Goal: Task Accomplishment & Management: Manage account settings

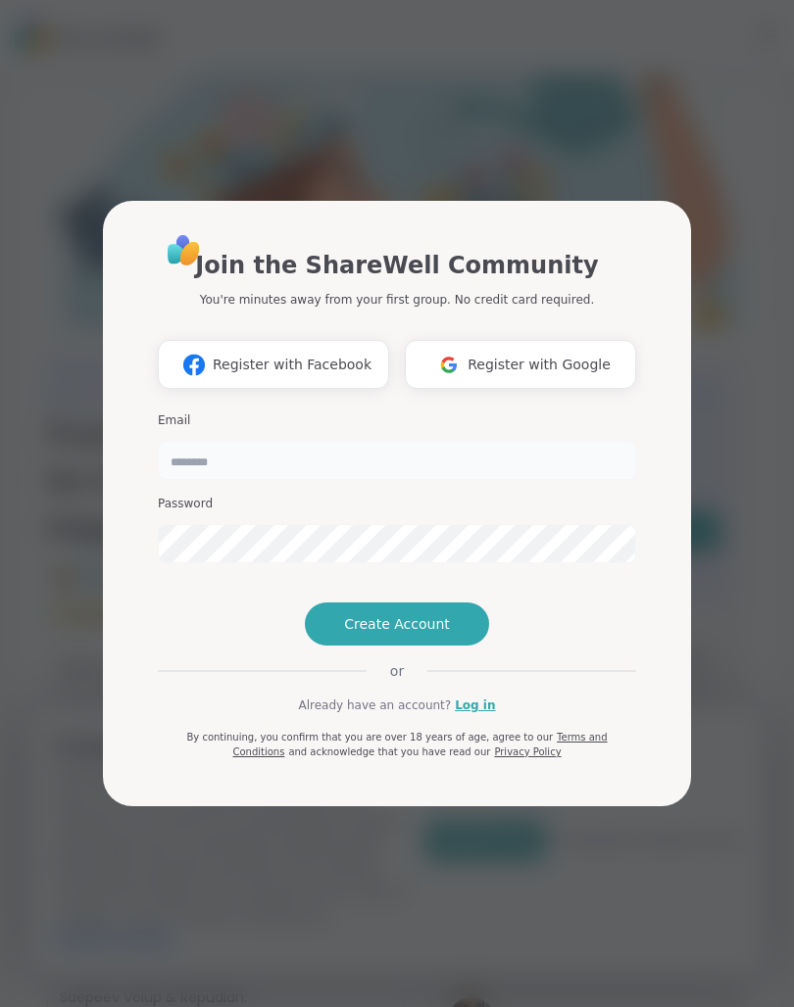
click at [584, 441] on input "email" at bounding box center [397, 460] width 478 height 39
click at [585, 441] on input "email" at bounding box center [397, 460] width 478 height 39
type input "*"
type input "**********"
click at [473, 714] on link "Log in" at bounding box center [475, 706] width 40 height 18
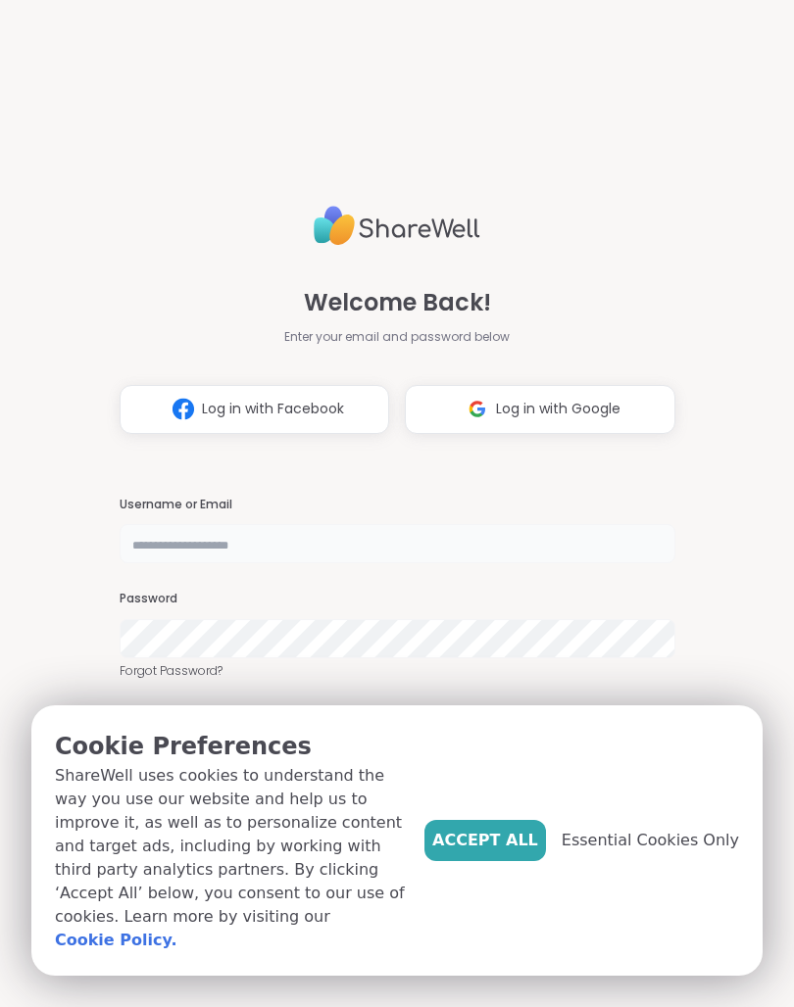
click at [191, 550] on input "text" at bounding box center [398, 543] width 556 height 39
type input "**********"
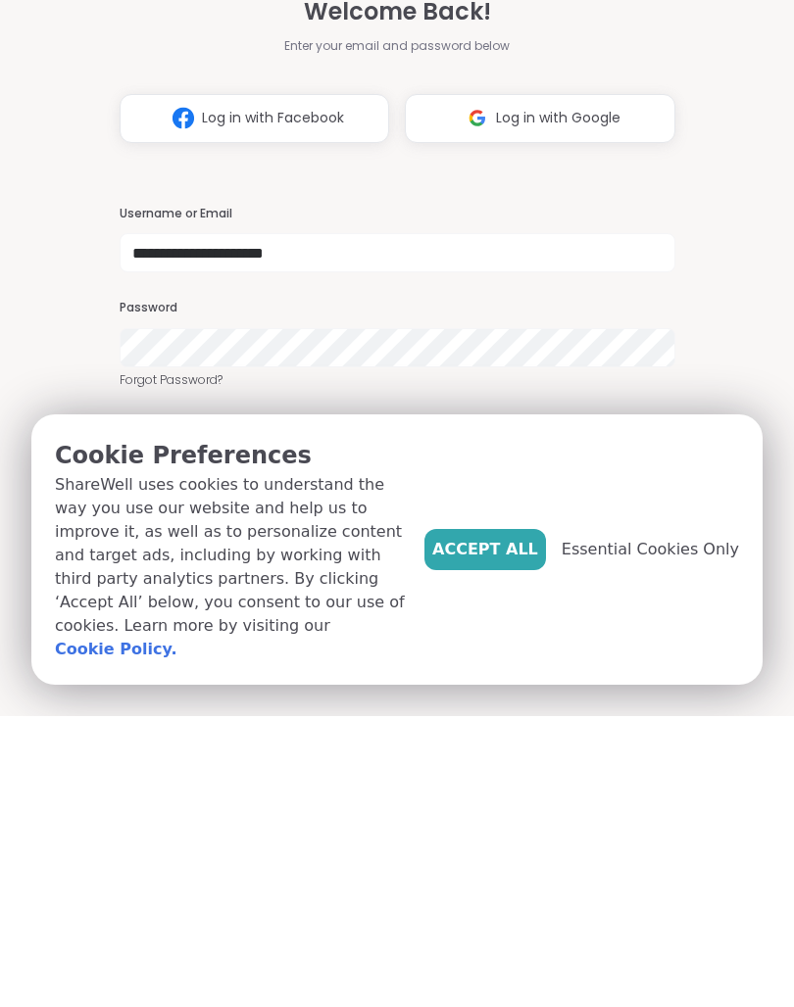
click at [522, 820] on button "Accept All" at bounding box center [485, 840] width 122 height 41
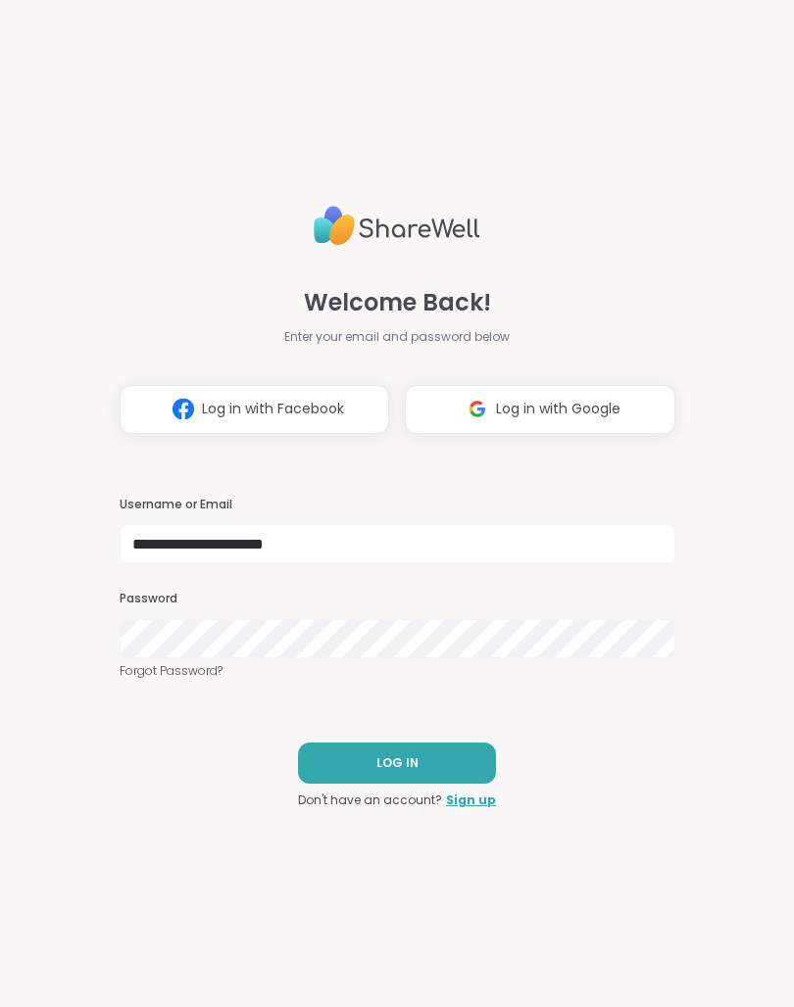
click at [423, 757] on button "LOG IN" at bounding box center [397, 763] width 198 height 41
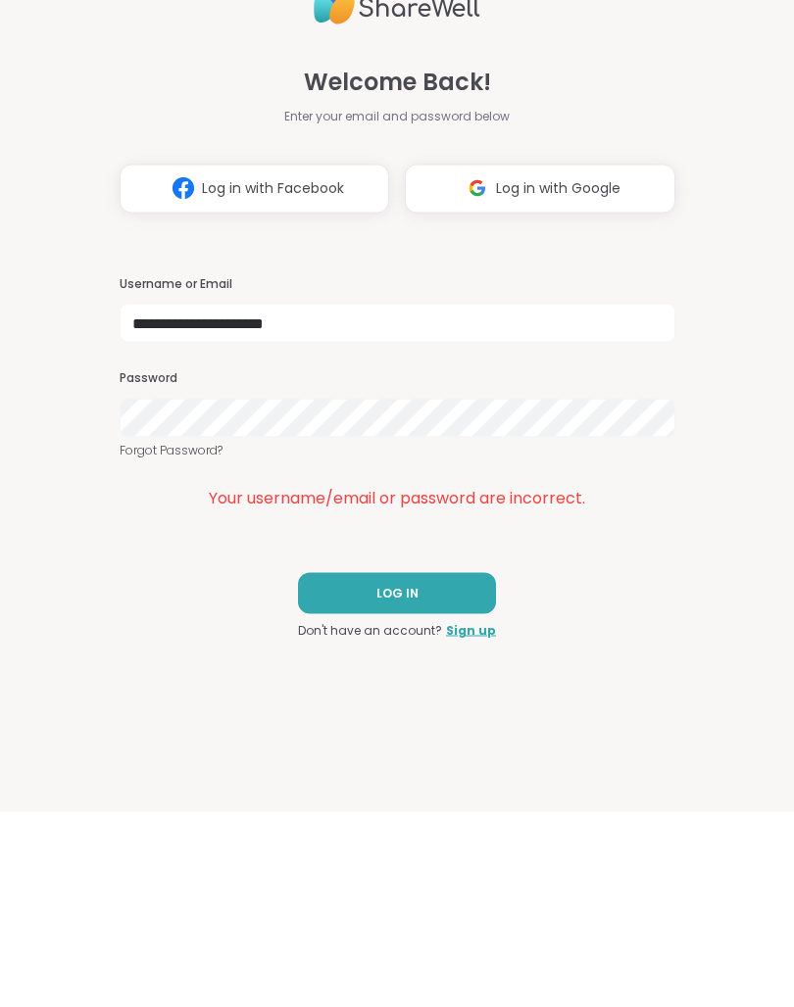
click at [444, 768] on button "LOG IN" at bounding box center [397, 788] width 198 height 41
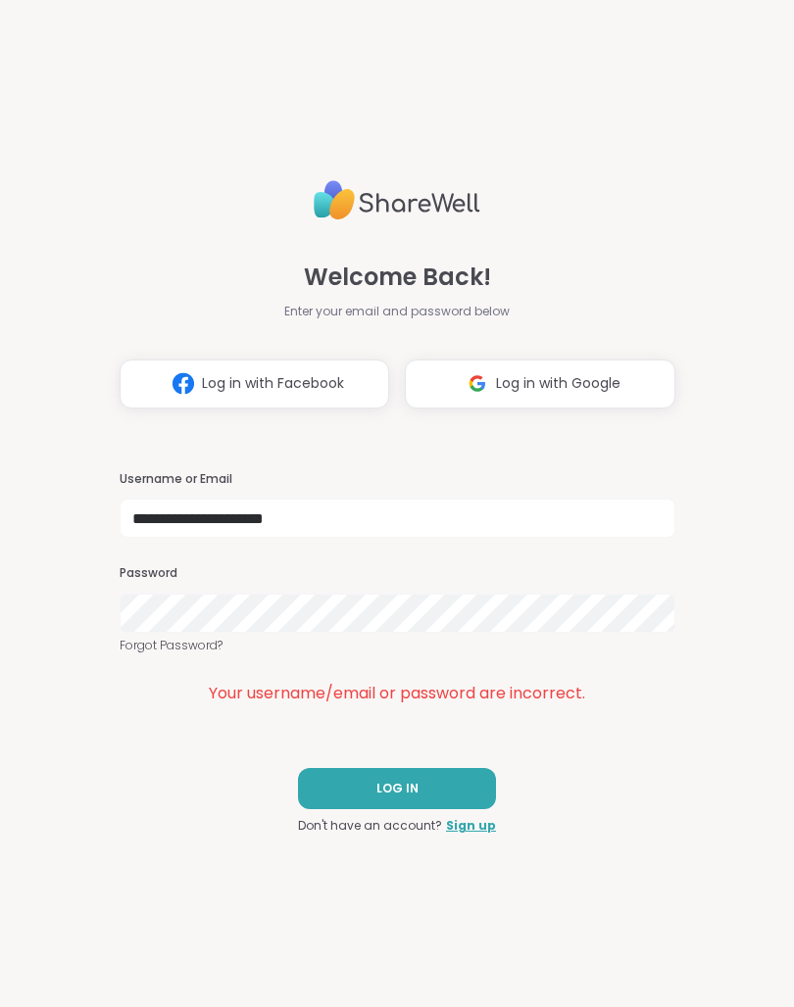
click at [451, 788] on button "LOG IN" at bounding box center [397, 788] width 198 height 41
click at [626, 380] on button "Log in with Google" at bounding box center [540, 384] width 270 height 49
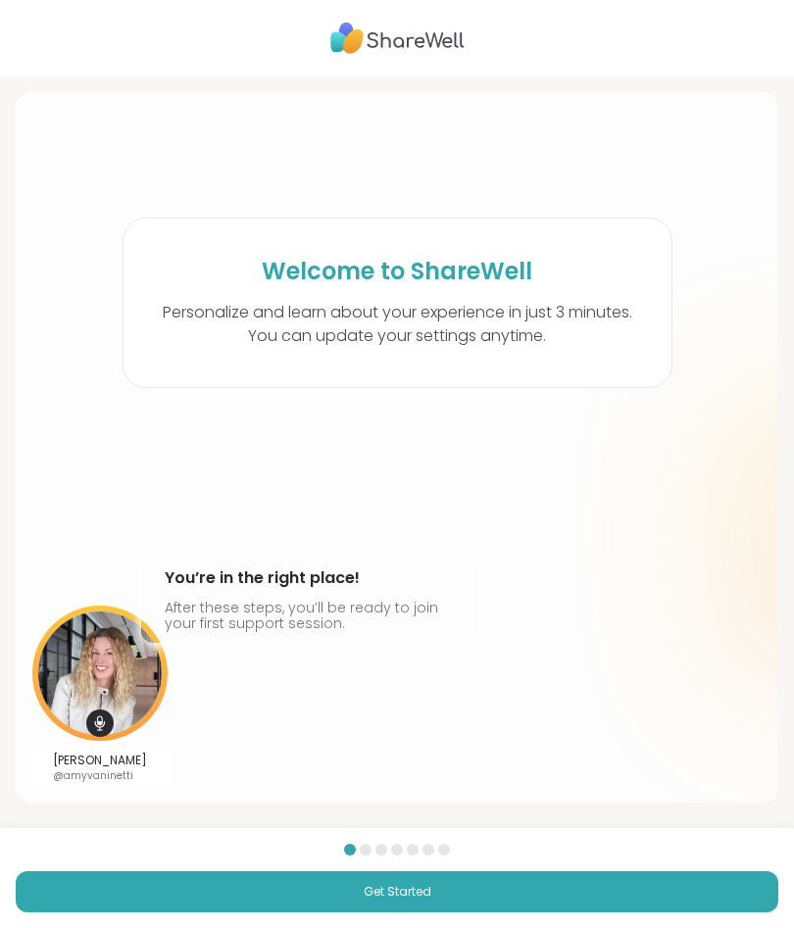
click at [414, 889] on span "Get Started" at bounding box center [398, 892] width 68 height 18
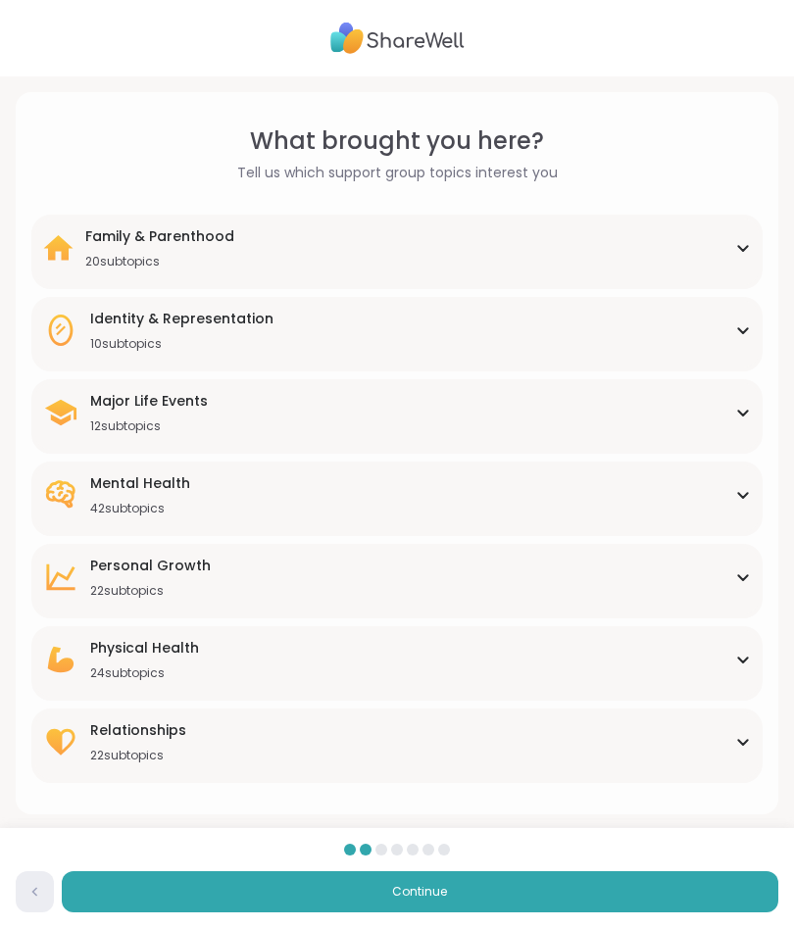
click at [731, 253] on div "Family & Parenthood 20 subtopics" at bounding box center [397, 247] width 708 height 43
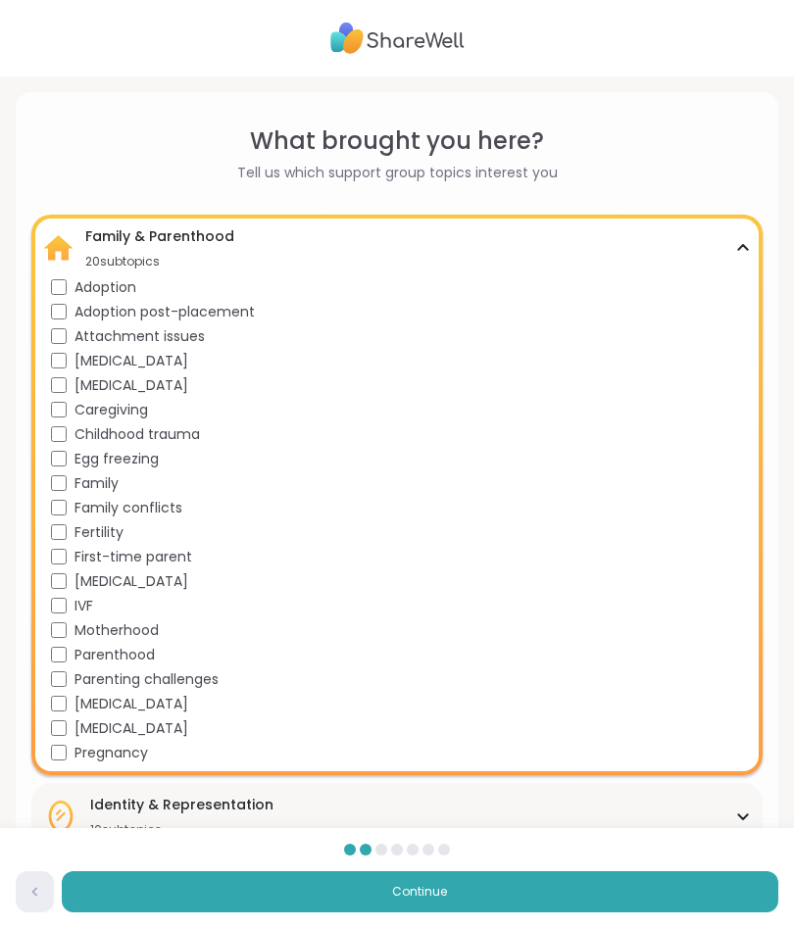
click at [741, 253] on div "Family & Parenthood 20 subtopics" at bounding box center [397, 247] width 708 height 43
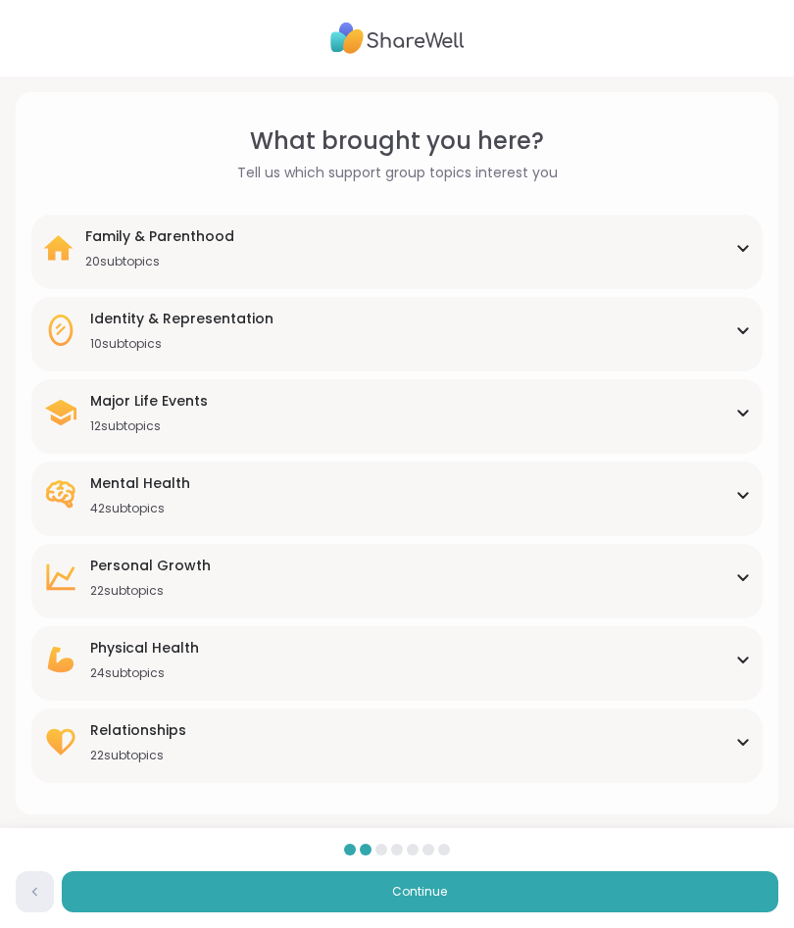
click at [723, 345] on div "Identity & Representation 10 subtopics" at bounding box center [397, 330] width 708 height 43
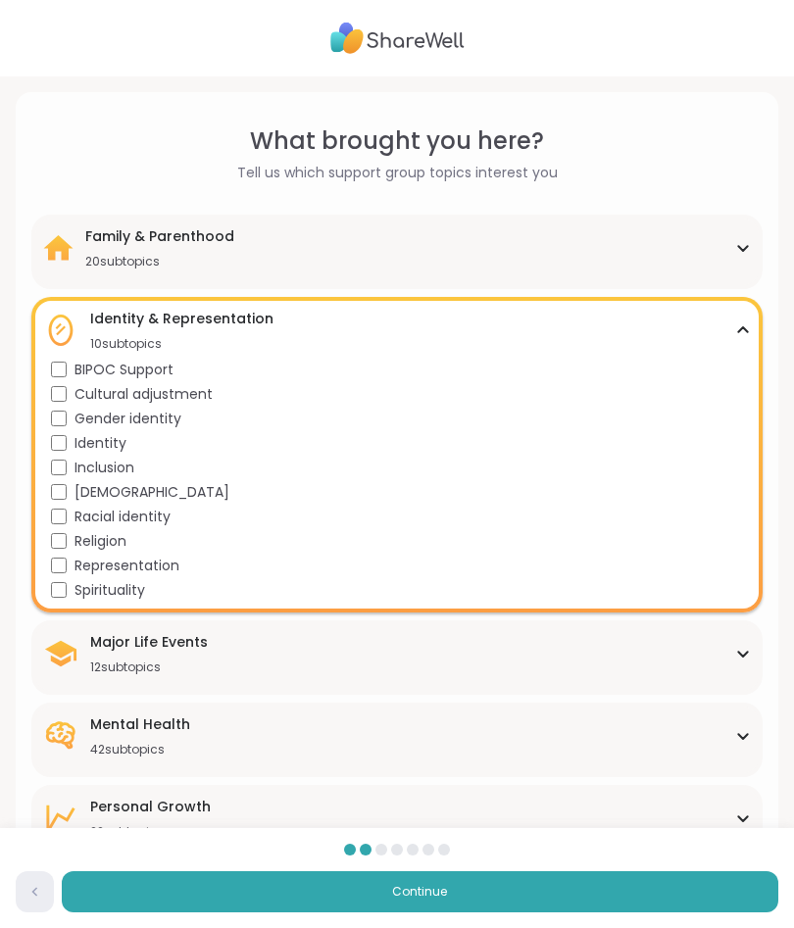
click at [733, 336] on div "Identity & Representation 10 subtopics" at bounding box center [397, 330] width 708 height 43
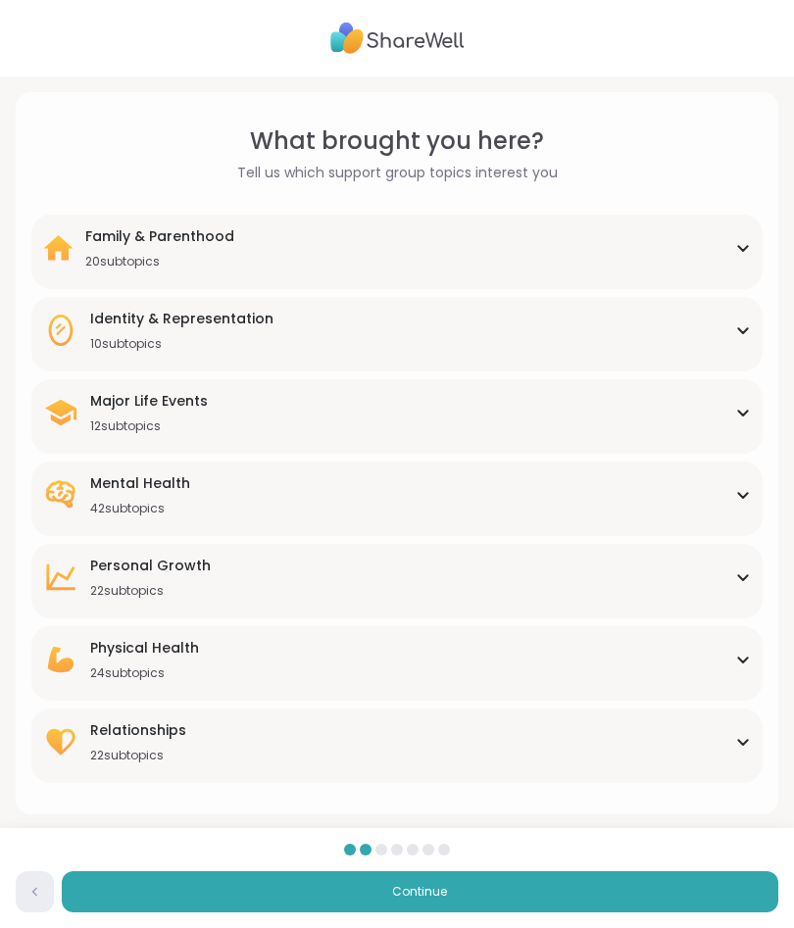
click at [739, 411] on icon at bounding box center [742, 413] width 9 height 5
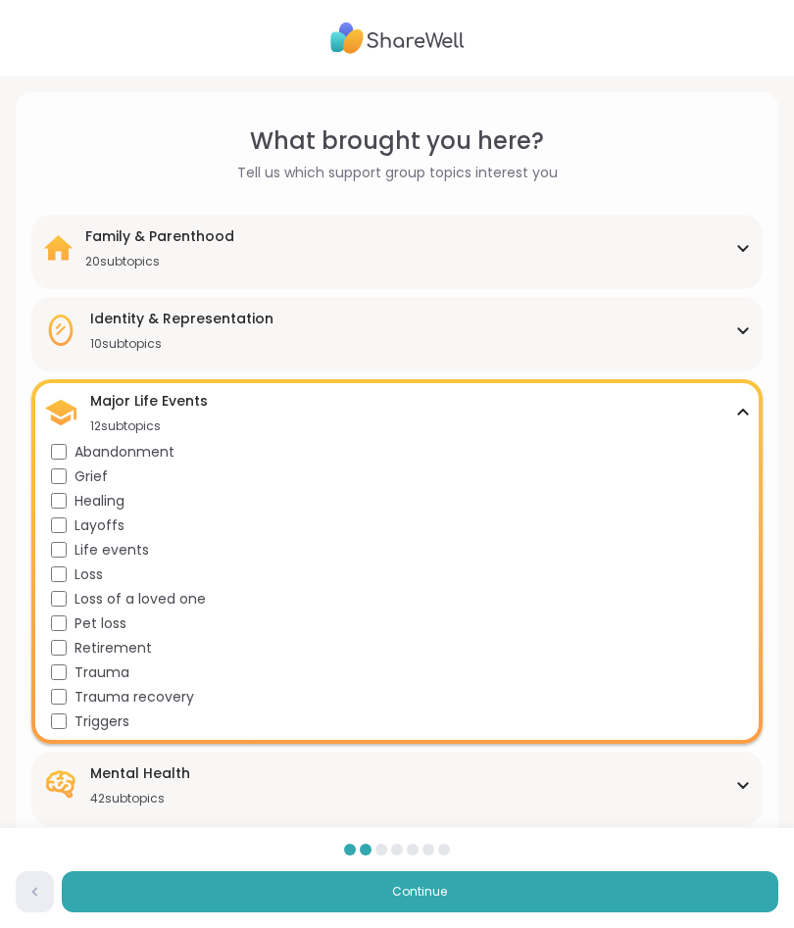
click at [731, 407] on div "Major Life Events 12 subtopics" at bounding box center [397, 412] width 708 height 43
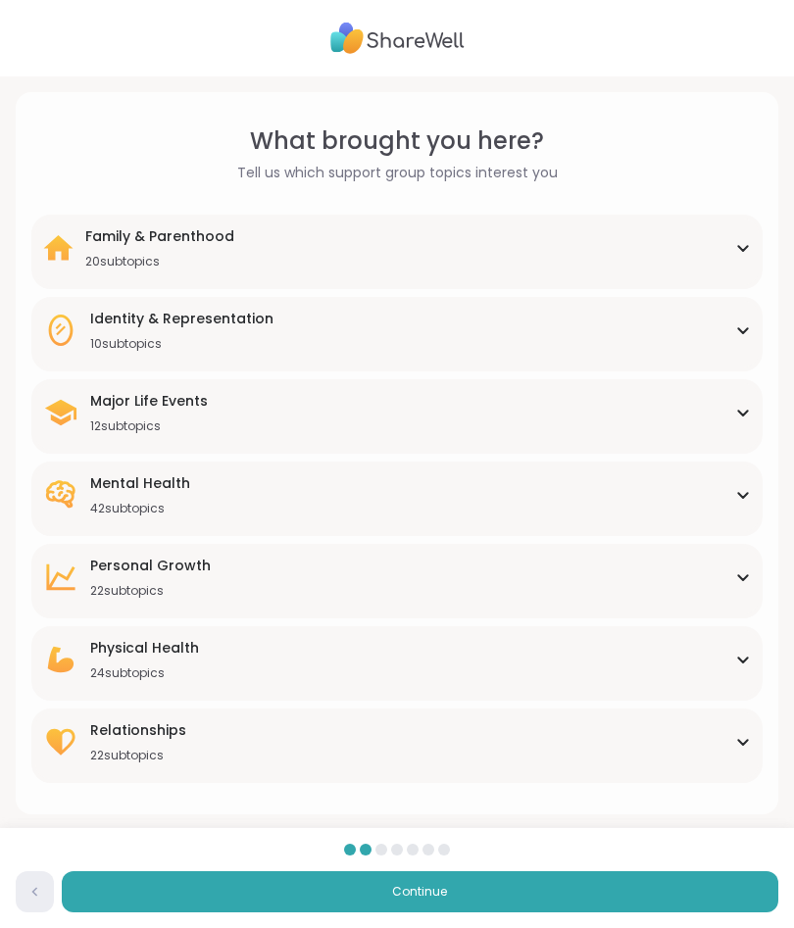
click at [734, 502] on div "Mental Health 42 subtopics" at bounding box center [397, 494] width 708 height 43
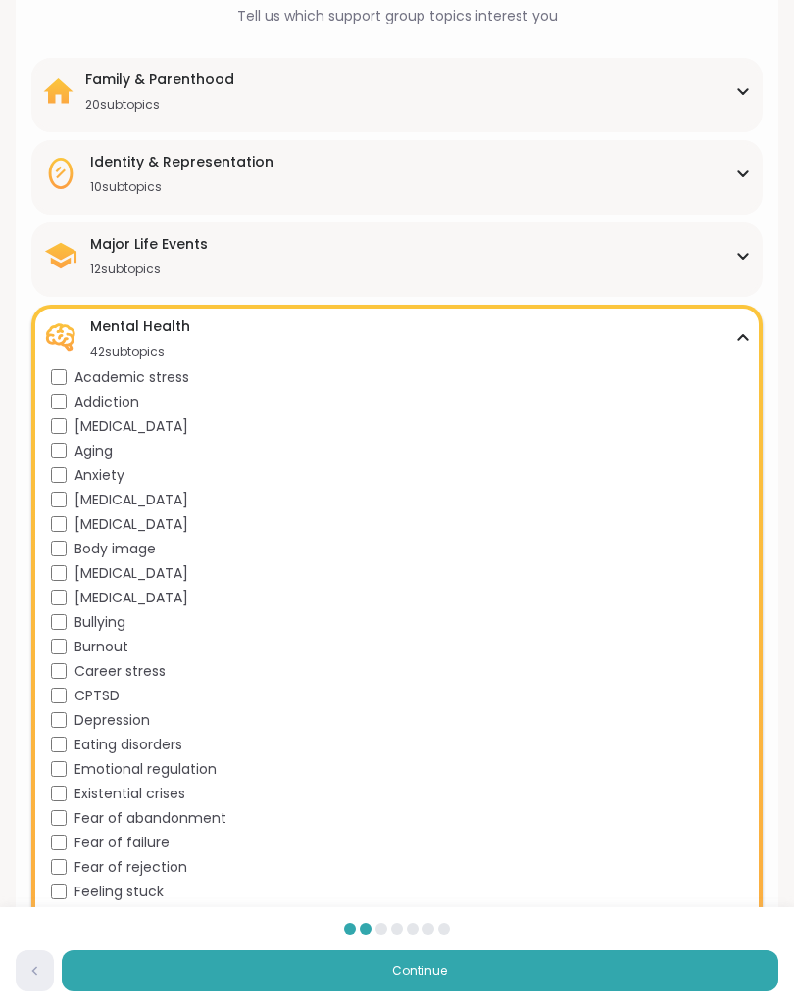
scroll to position [160, 0]
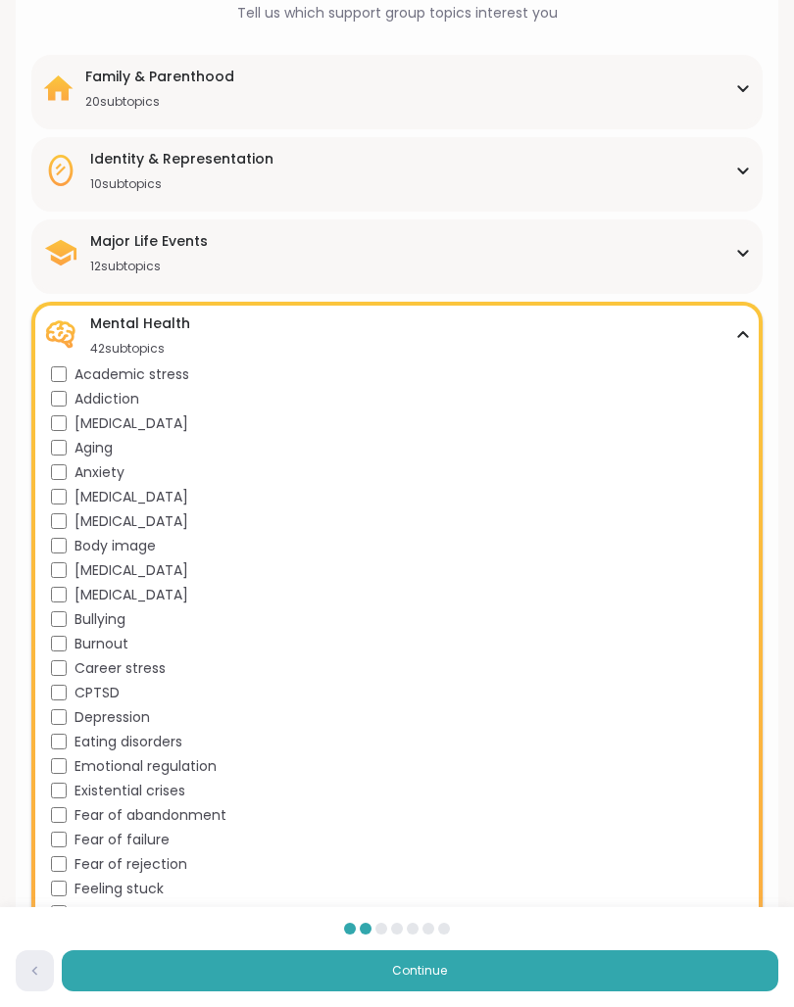
click at [67, 564] on div "[MEDICAL_DATA]" at bounding box center [401, 571] width 700 height 21
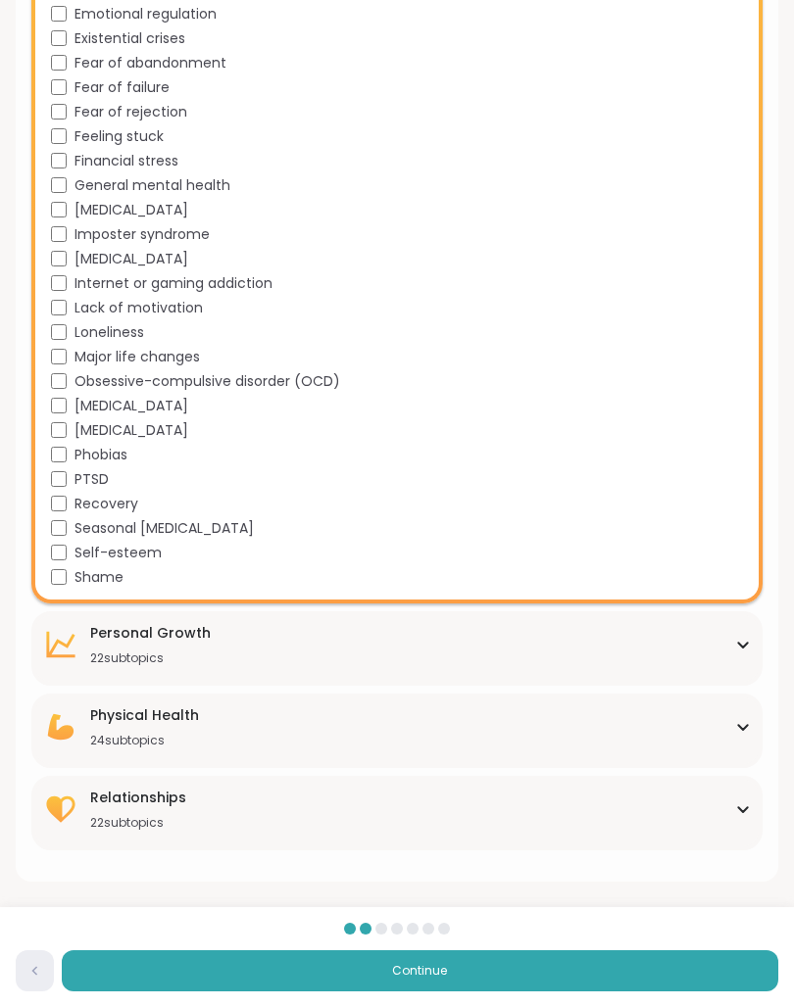
scroll to position [912, 0]
click at [736, 662] on div "[MEDICAL_DATA] 22 subtopics" at bounding box center [397, 644] width 708 height 43
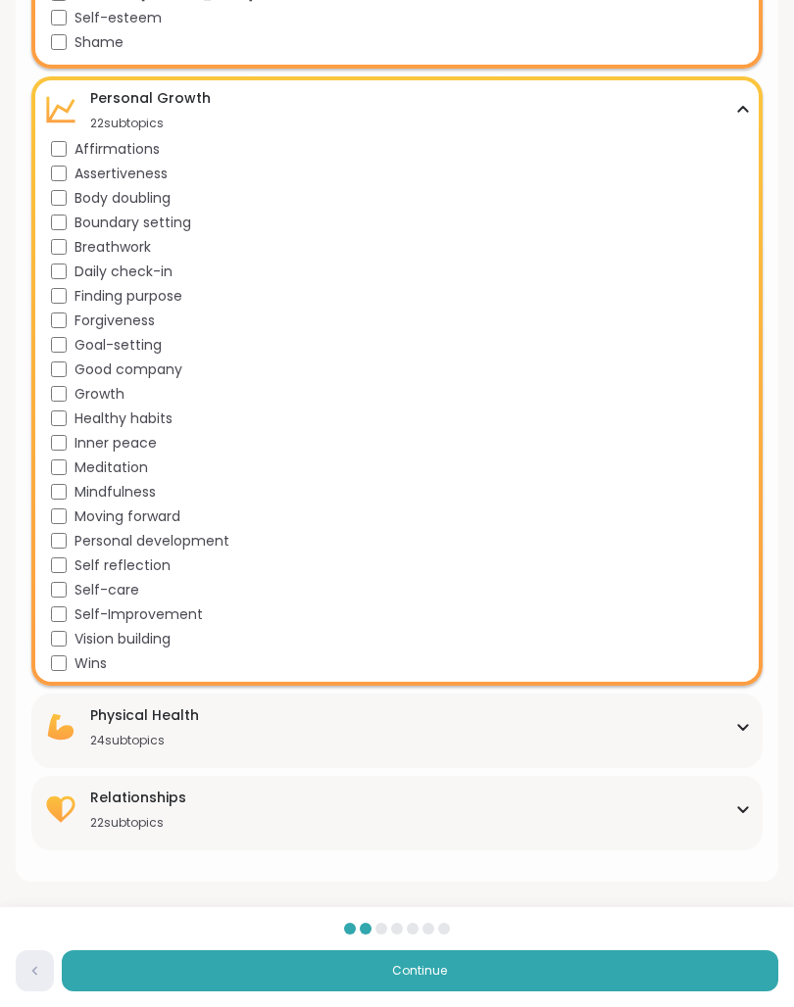
scroll to position [1447, 0]
click at [67, 614] on div "Self-Improvement" at bounding box center [401, 615] width 700 height 21
click at [73, 612] on div "Self-Improvement" at bounding box center [401, 615] width 700 height 21
click at [722, 114] on div "[MEDICAL_DATA] 22 subtopics" at bounding box center [397, 109] width 708 height 43
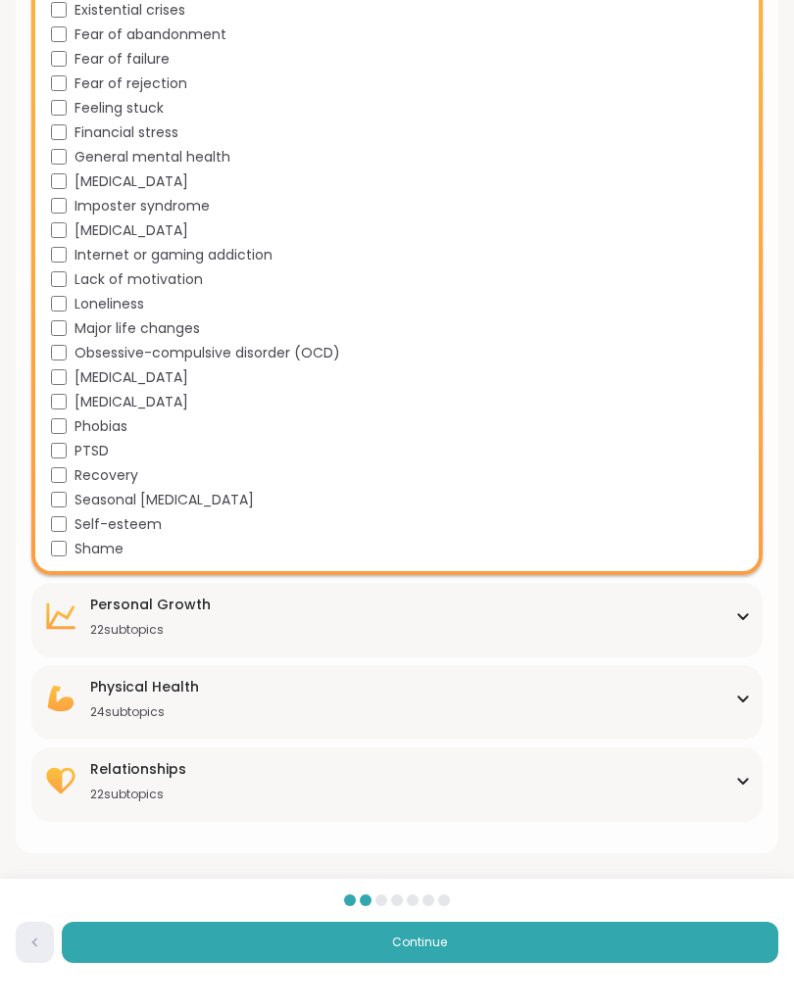
scroll to position [912, 0]
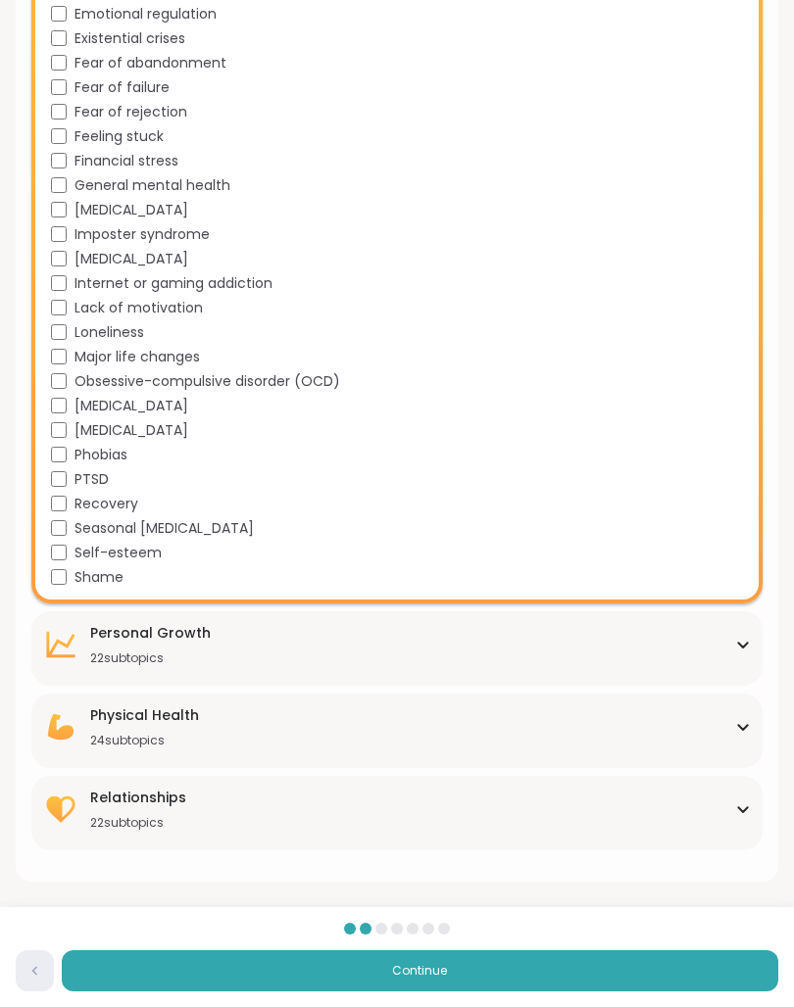
click at [731, 753] on div "Physical Health 24 subtopics [MEDICAL_DATA] [MEDICAL_DATA] [MEDICAL_DATA] [MEDI…" at bounding box center [396, 731] width 731 height 74
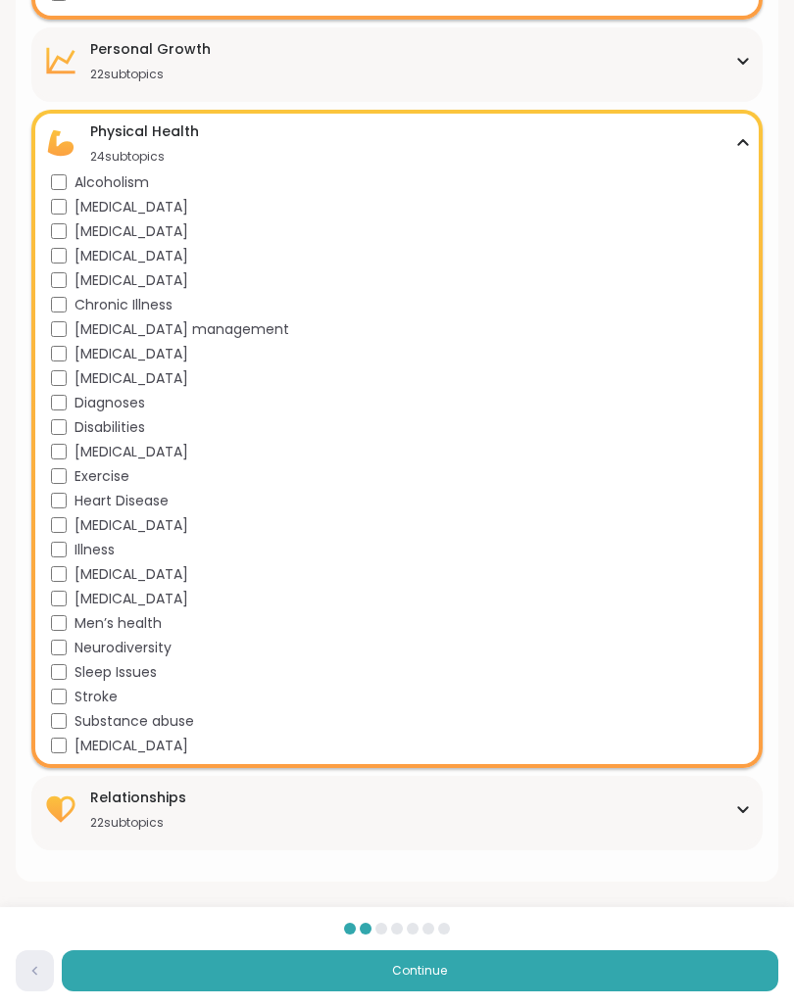
scroll to position [1496, 0]
click at [735, 136] on div "Physical Health 24 subtopics" at bounding box center [397, 143] width 708 height 43
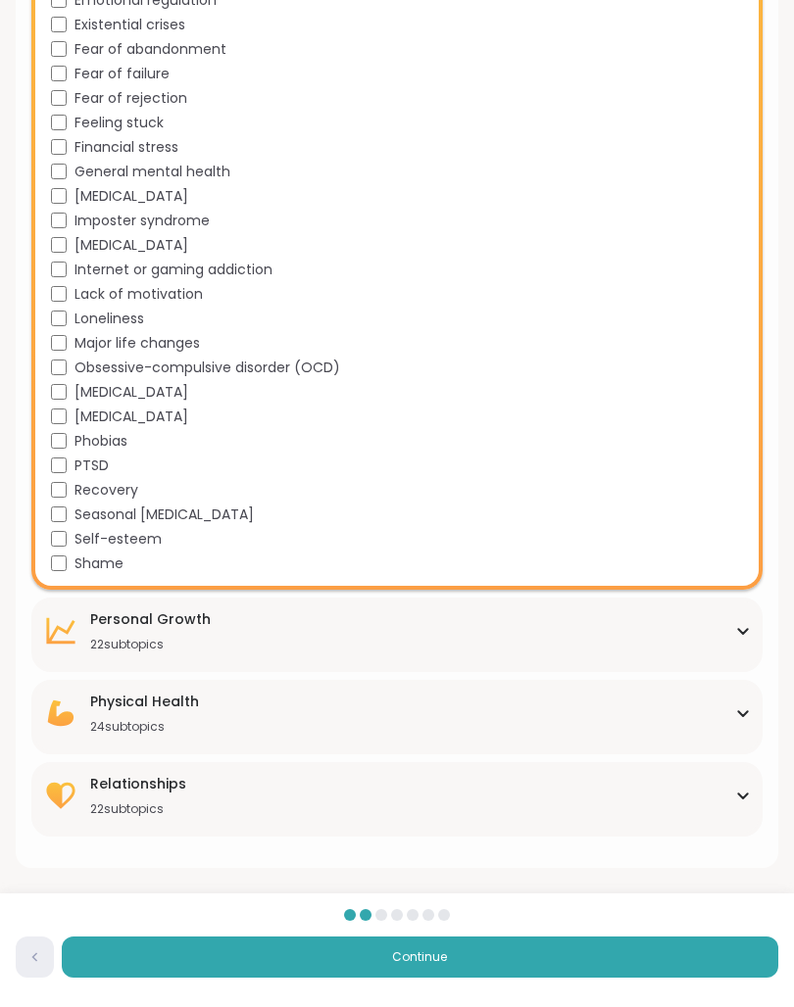
scroll to position [912, 0]
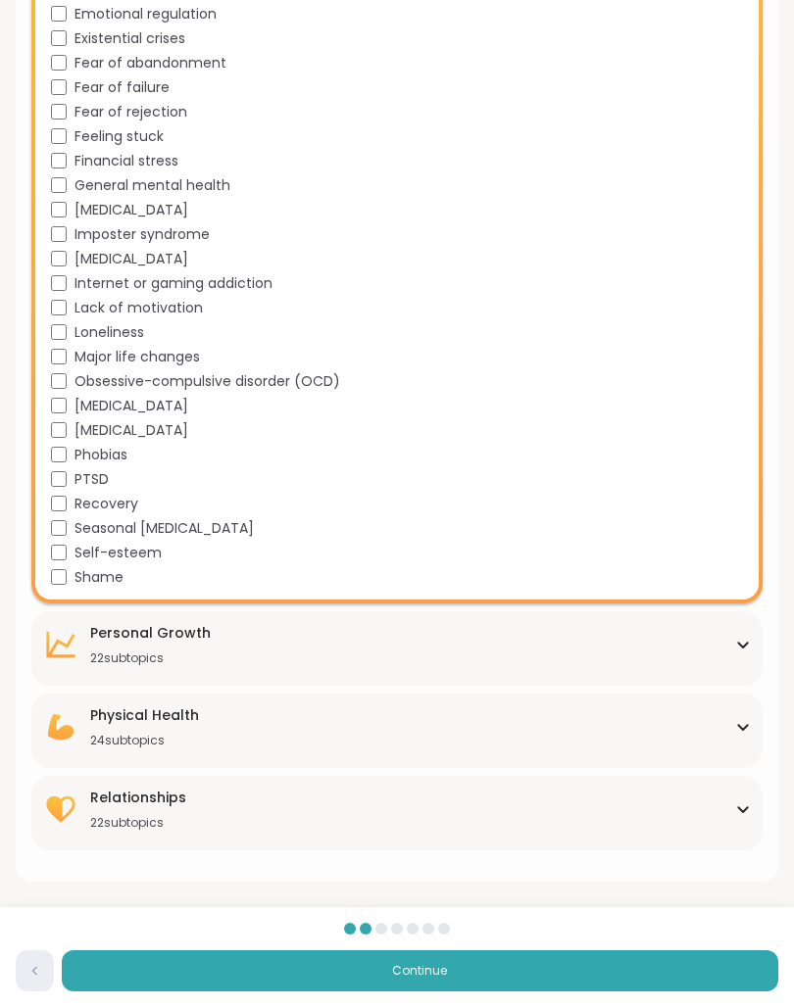
click at [731, 816] on div "Relationships 22 subtopics" at bounding box center [397, 809] width 708 height 43
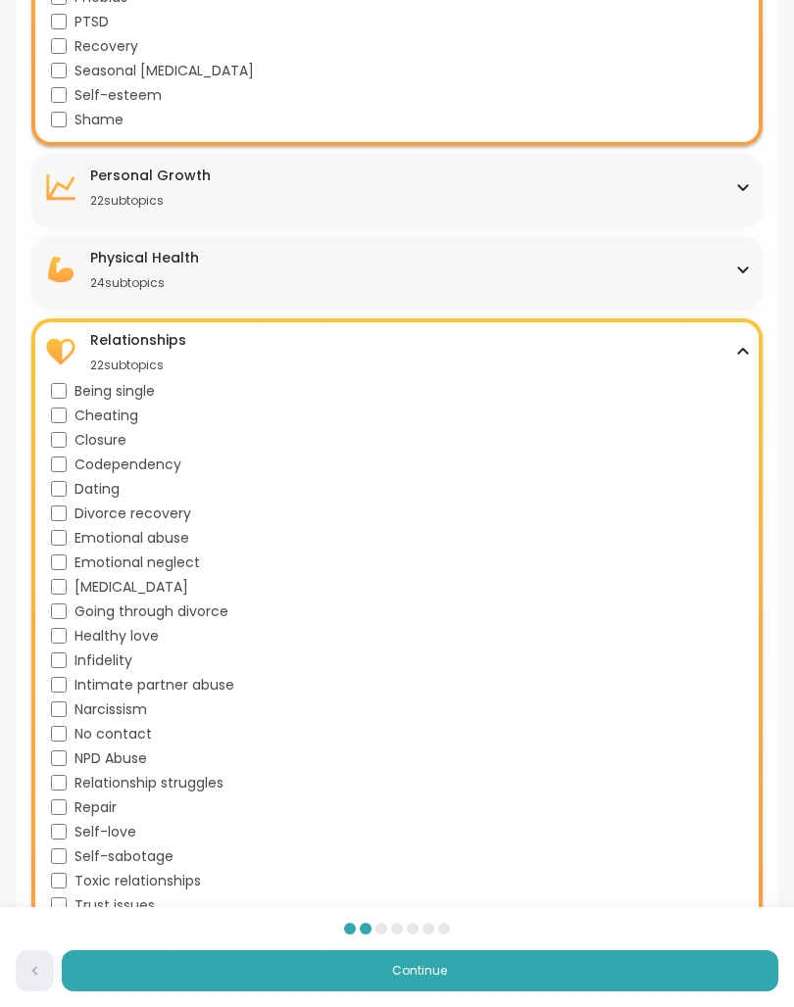
scroll to position [1371, 0]
click at [73, 536] on div "Emotional abuse" at bounding box center [401, 537] width 700 height 21
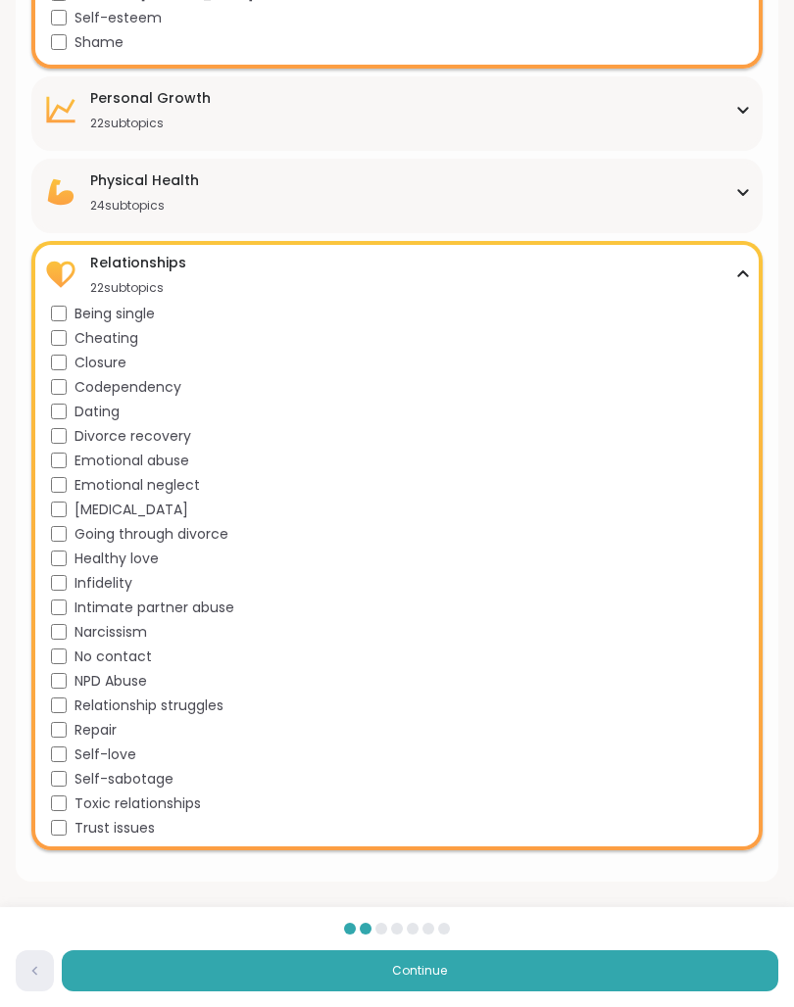
scroll to position [1447, 0]
click at [73, 627] on div "Narcissism" at bounding box center [401, 632] width 700 height 21
click at [742, 272] on icon at bounding box center [742, 273] width 9 height 5
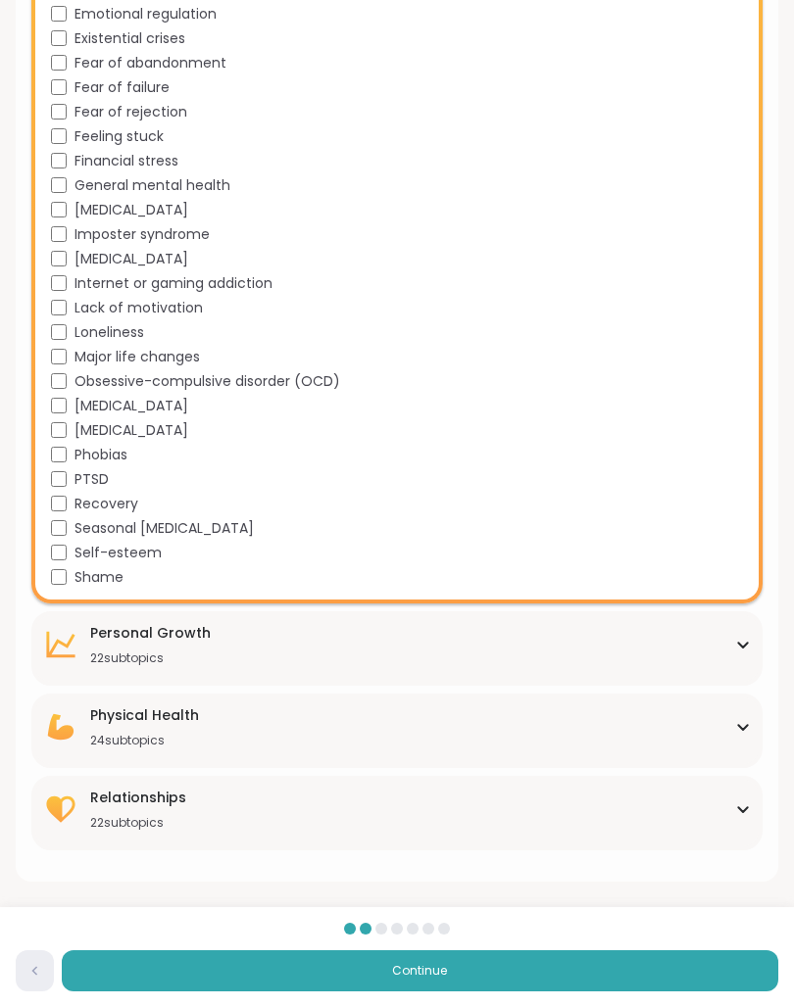
scroll to position [912, 0]
click at [734, 644] on div "[MEDICAL_DATA] 22 subtopics" at bounding box center [397, 644] width 708 height 43
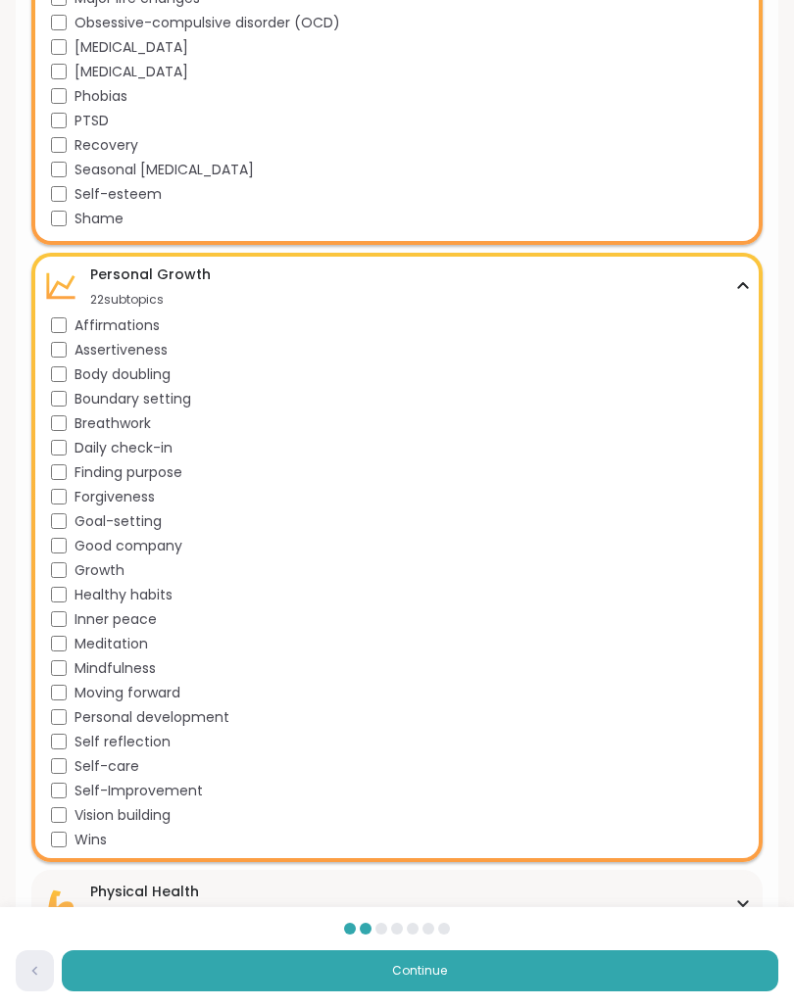
scroll to position [1274, 0]
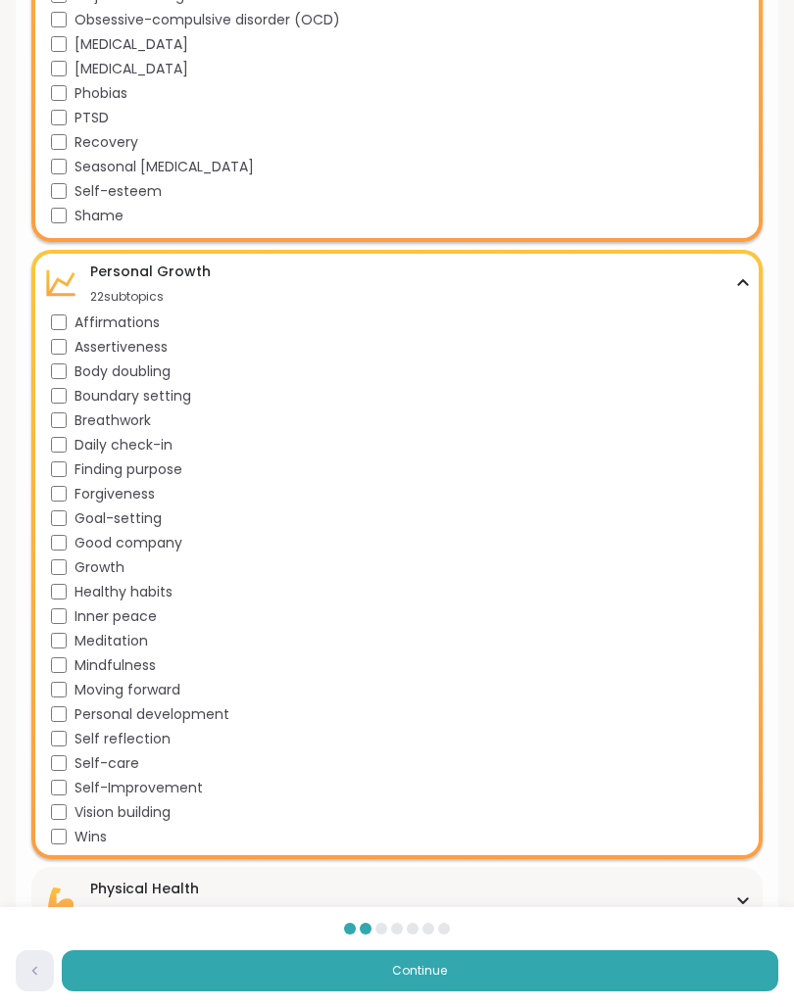
click at [739, 278] on icon at bounding box center [743, 283] width 16 height 10
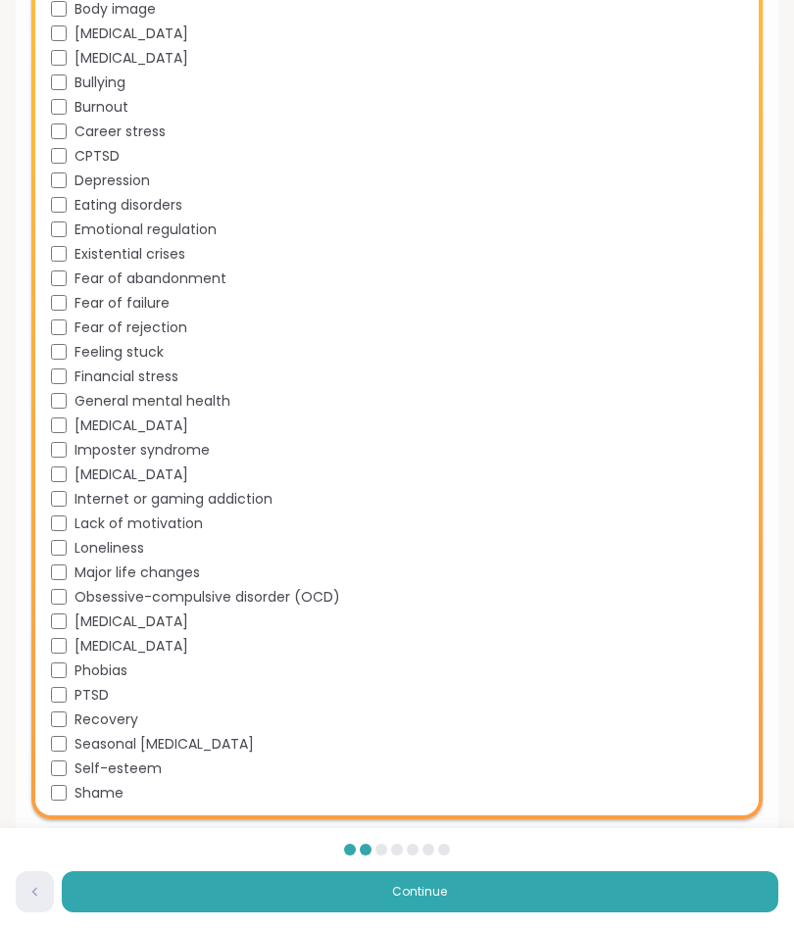
scroll to position [689, 0]
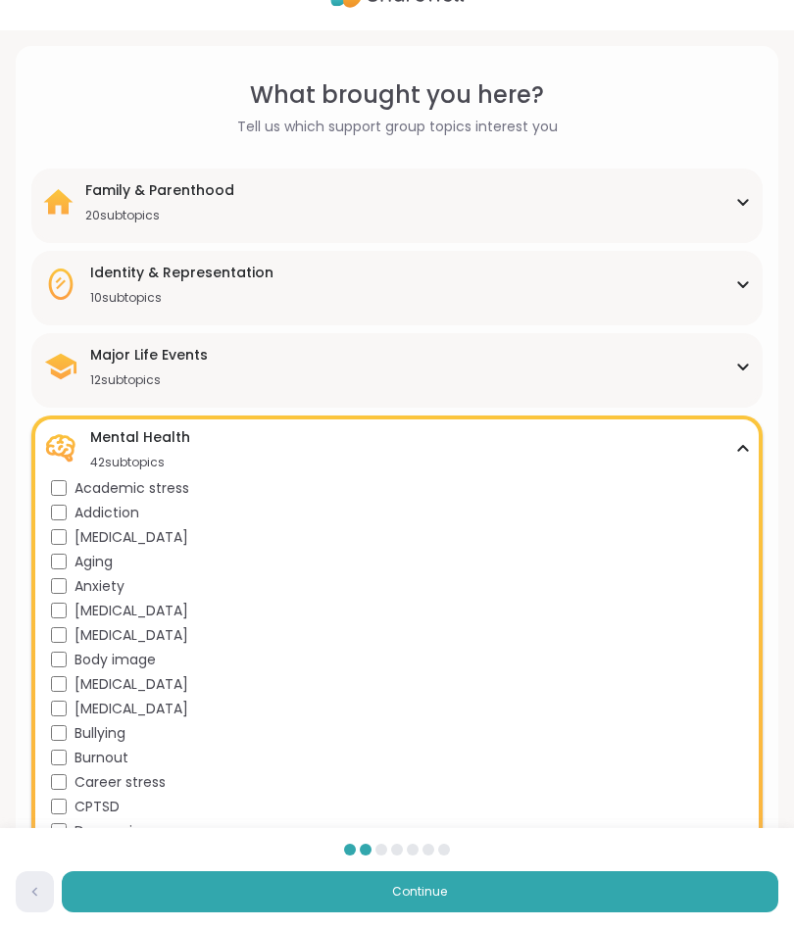
click at [736, 448] on icon at bounding box center [743, 449] width 16 height 10
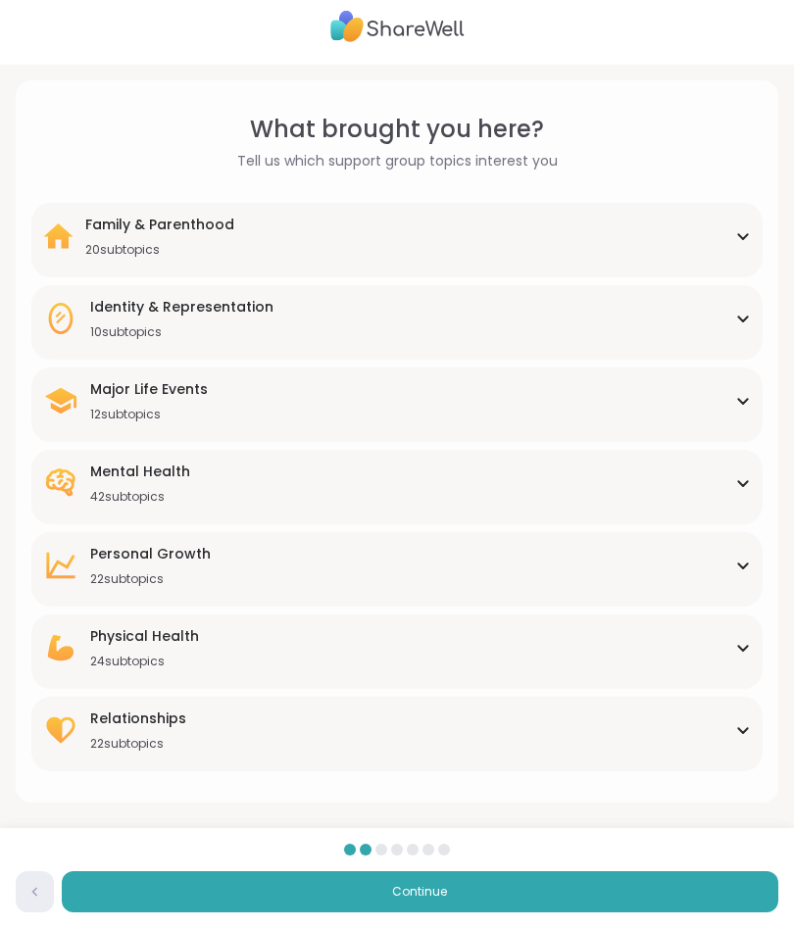
scroll to position [12, 0]
click at [737, 399] on icon at bounding box center [743, 401] width 16 height 10
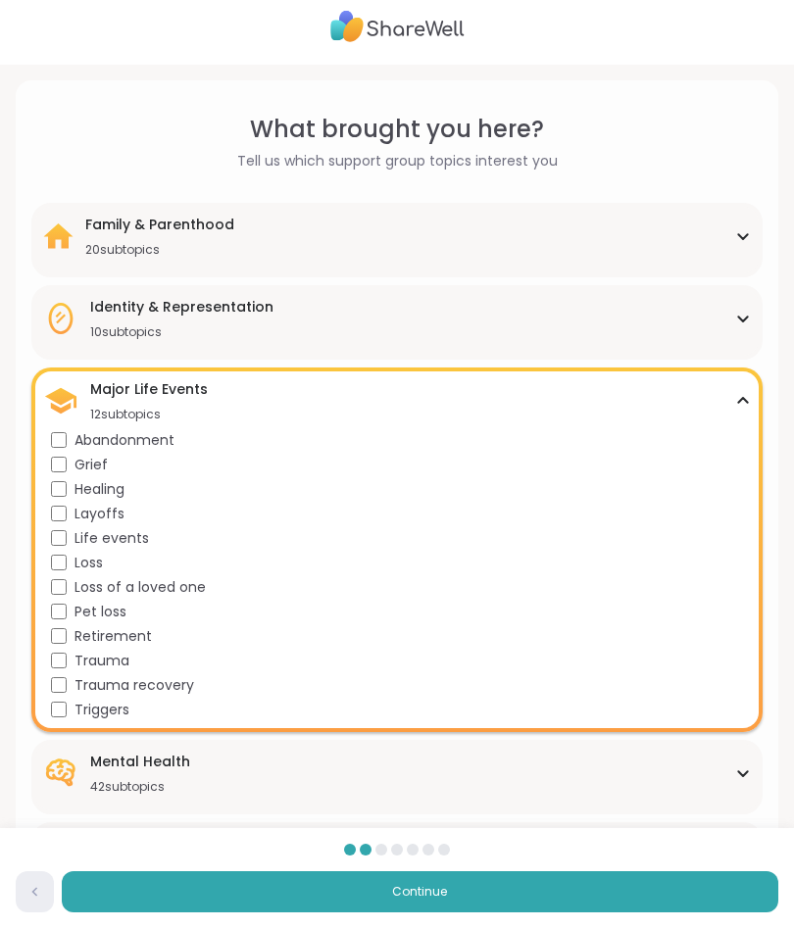
click at [731, 411] on div "Major Life Events 12 subtopics" at bounding box center [397, 400] width 708 height 43
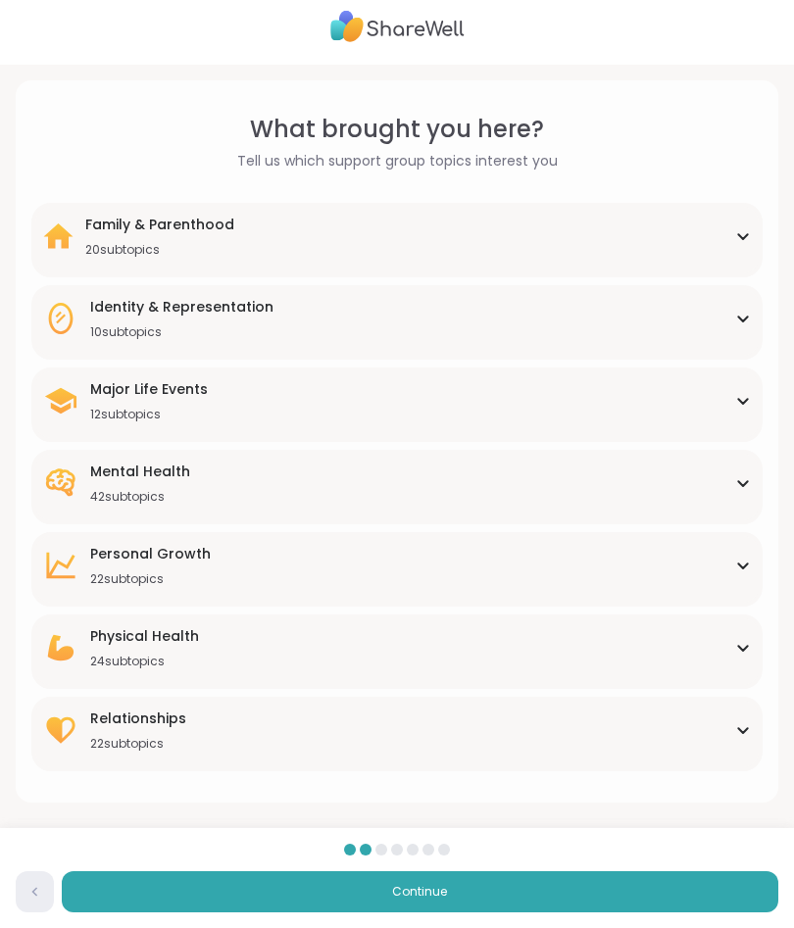
click at [735, 321] on icon at bounding box center [743, 319] width 16 height 10
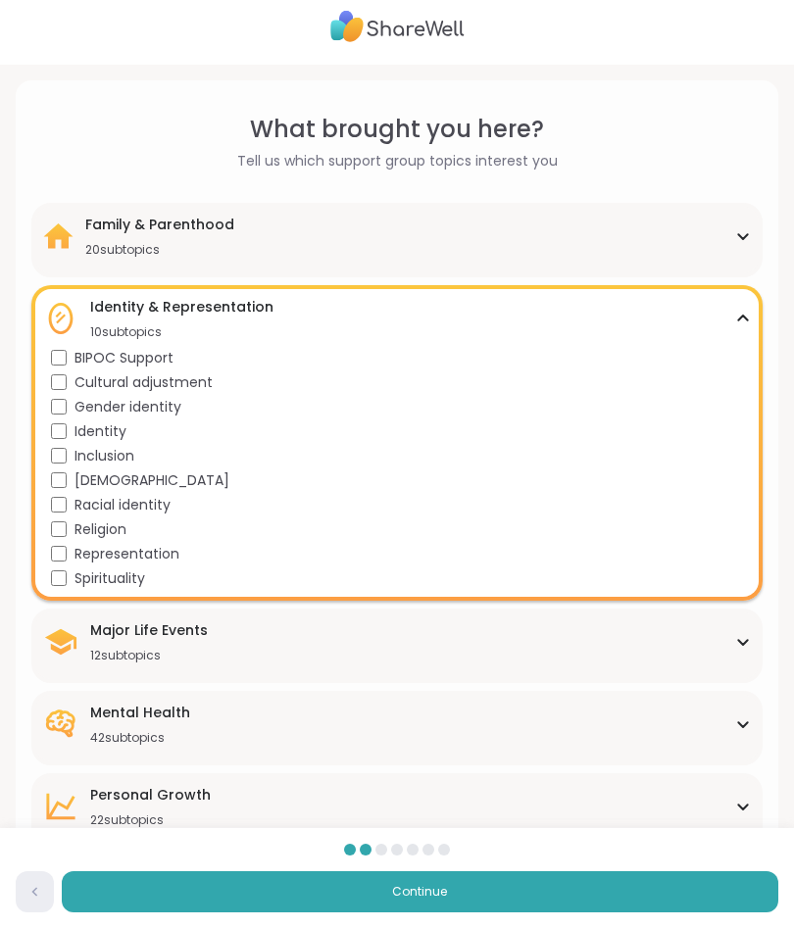
click at [739, 315] on icon at bounding box center [743, 319] width 16 height 10
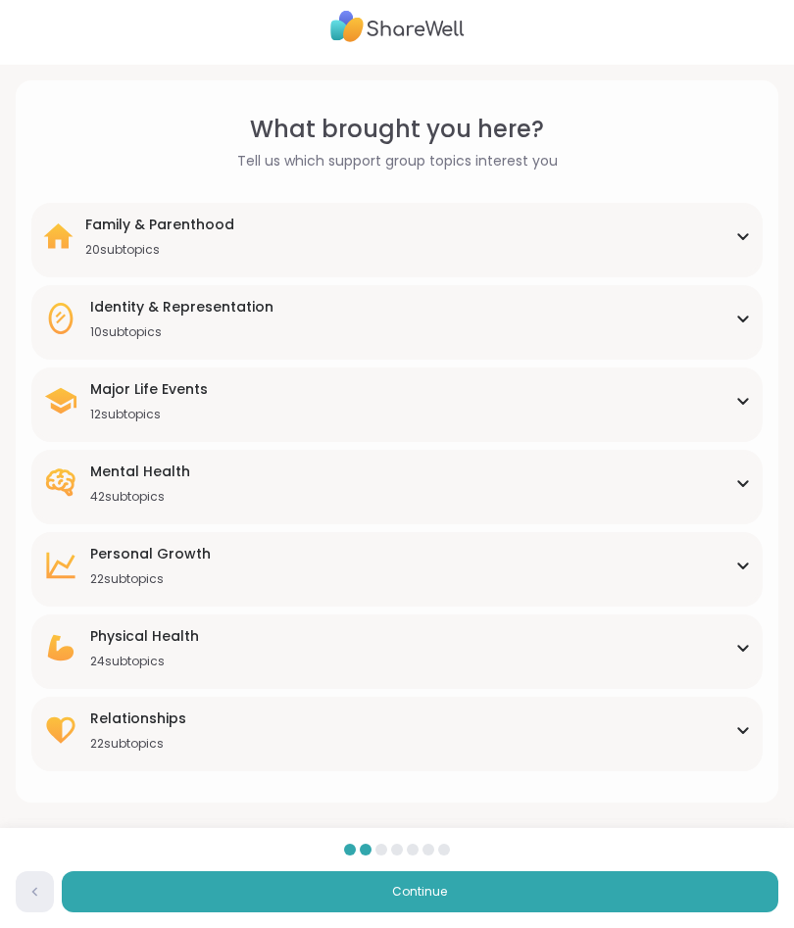
click at [738, 241] on div "Family & Parenthood 20 subtopics" at bounding box center [397, 236] width 708 height 43
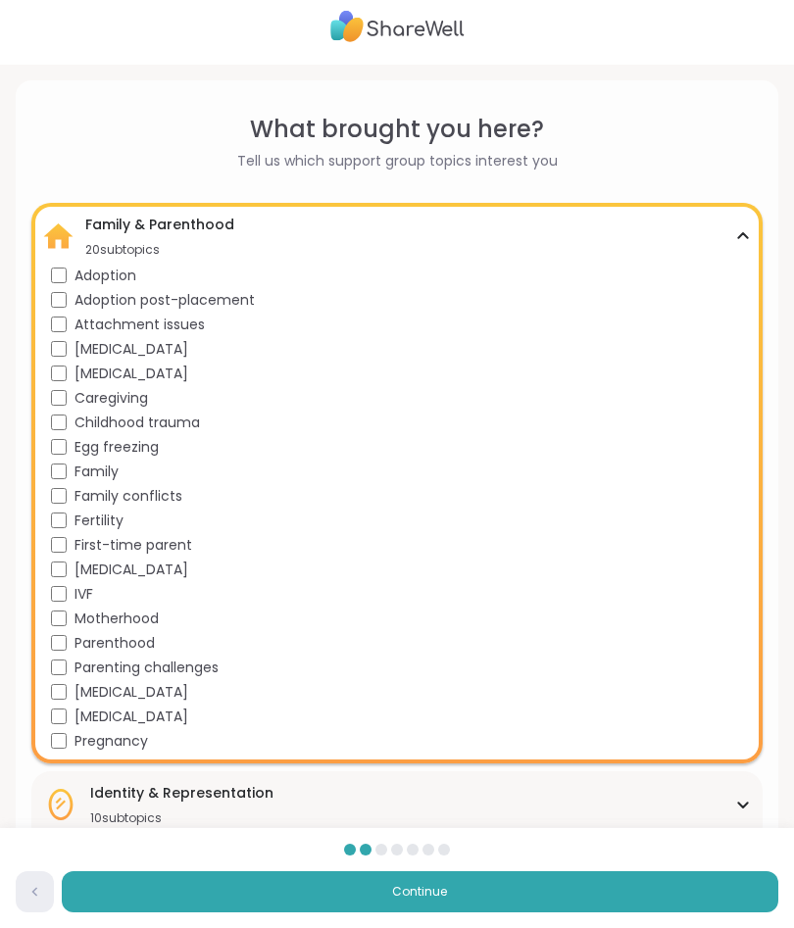
click at [736, 245] on div "Family & Parenthood 20 subtopics" at bounding box center [397, 236] width 708 height 43
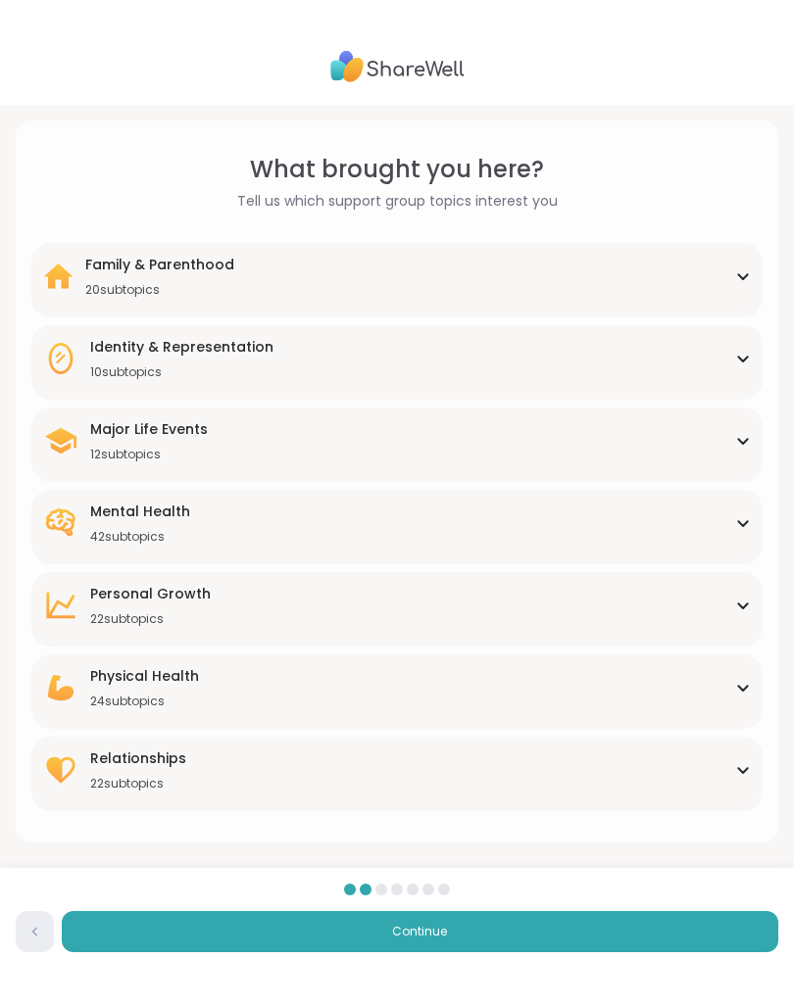
scroll to position [0, 0]
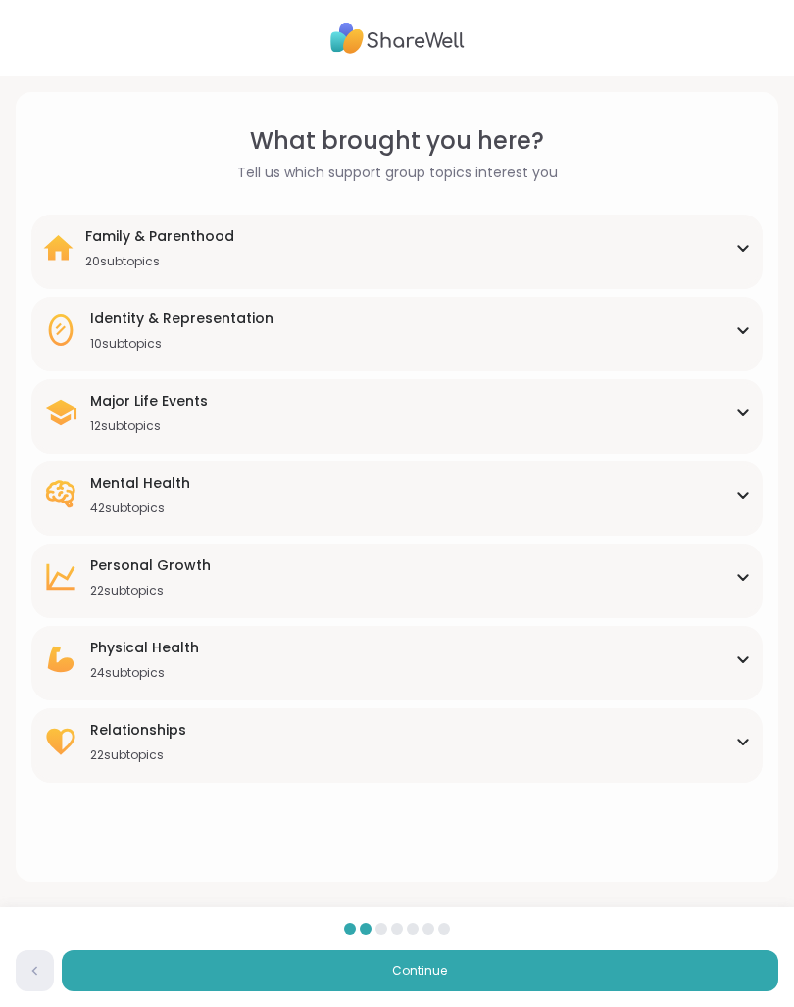
click at [519, 927] on button "Continue" at bounding box center [420, 971] width 716 height 41
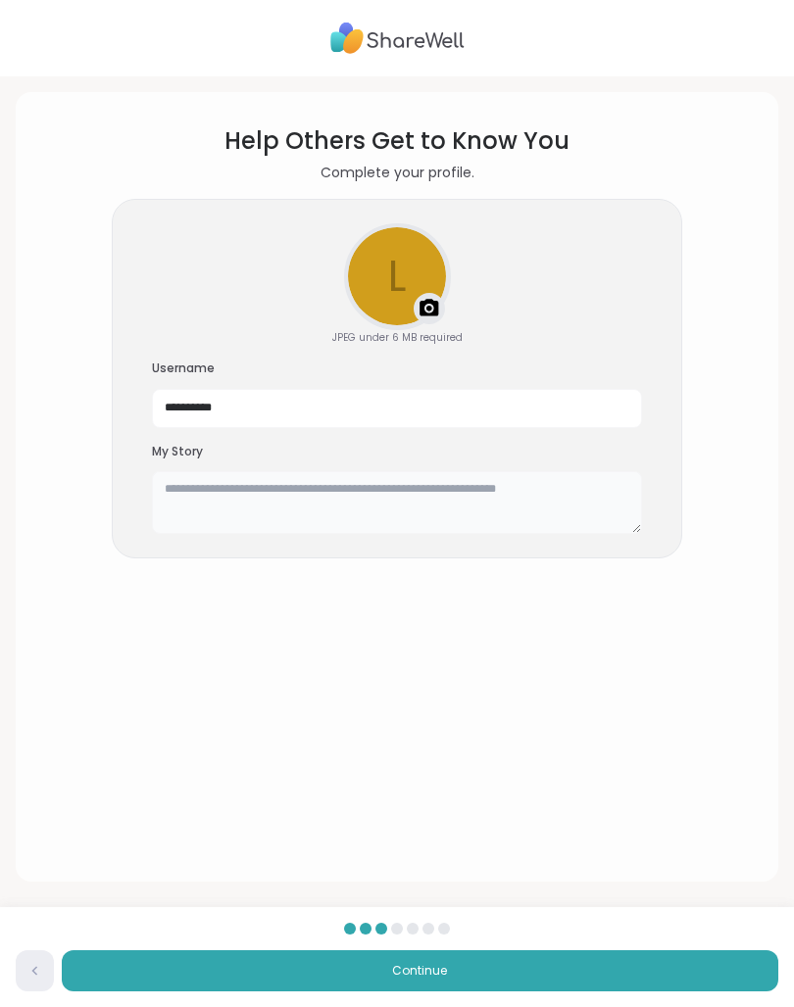
click at [542, 494] on textarea at bounding box center [397, 502] width 490 height 63
click at [214, 488] on textarea at bounding box center [397, 502] width 490 height 63
click at [208, 492] on textarea at bounding box center [397, 502] width 490 height 63
click at [200, 488] on textarea at bounding box center [397, 502] width 490 height 63
paste textarea "**********"
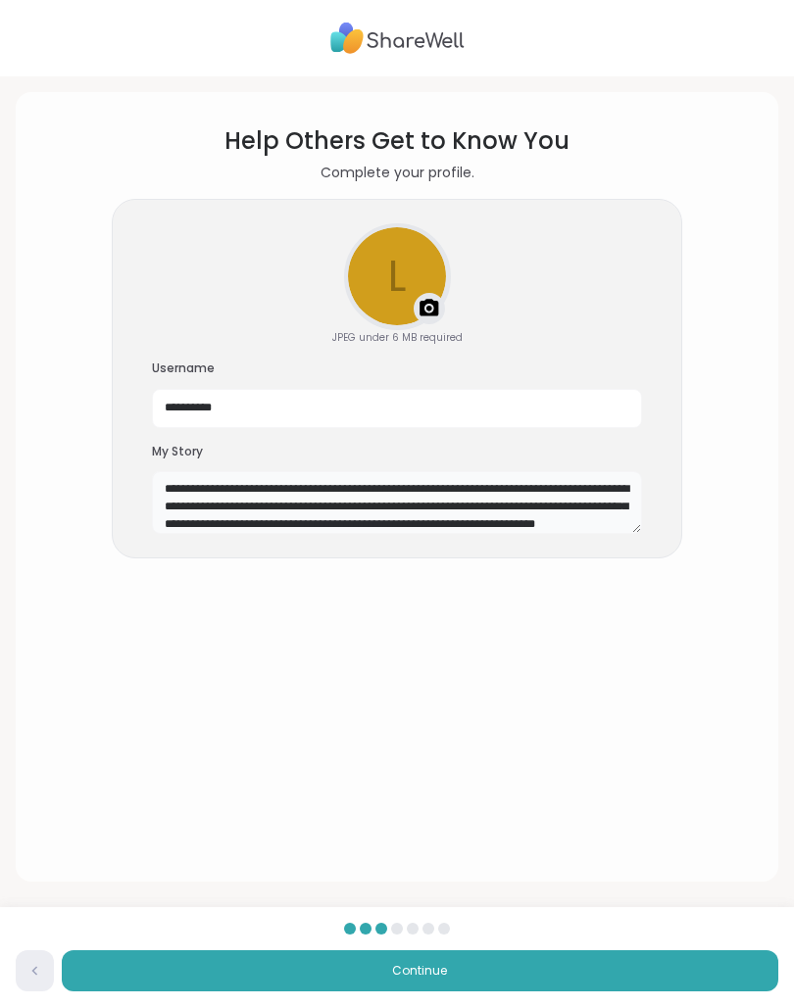
scroll to position [18, 0]
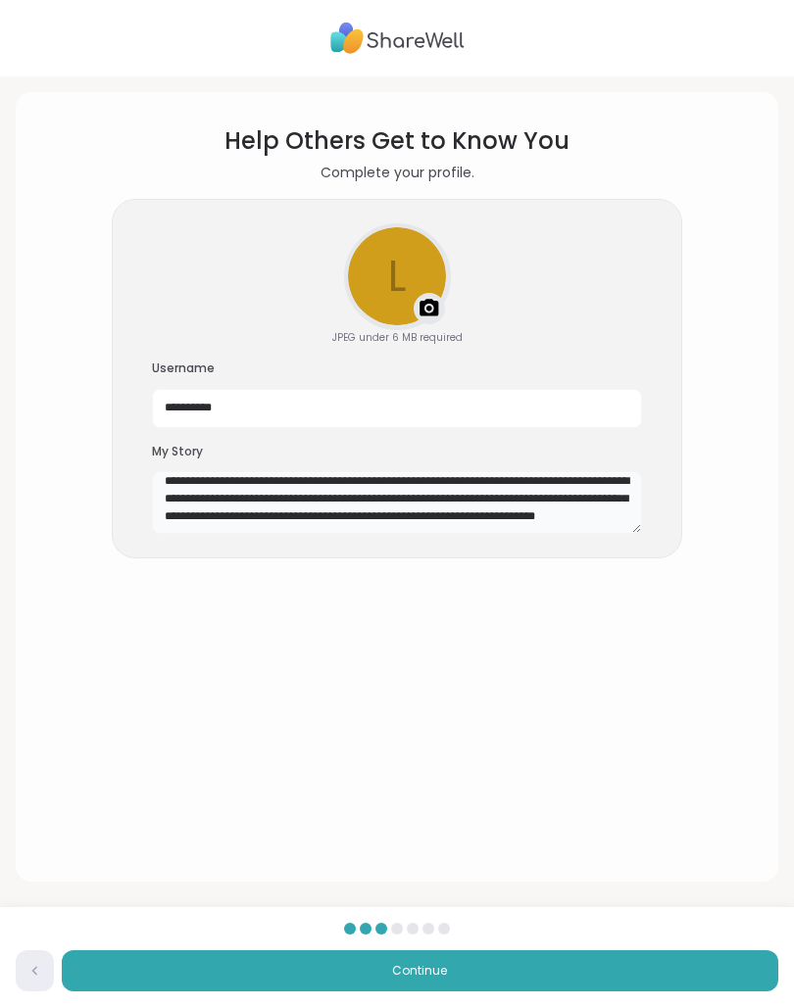
type textarea "**********"
click at [434, 307] on img at bounding box center [429, 309] width 24 height 24
click at [437, 311] on img at bounding box center [429, 309] width 24 height 24
click at [468, 927] on button "Continue" at bounding box center [420, 971] width 716 height 41
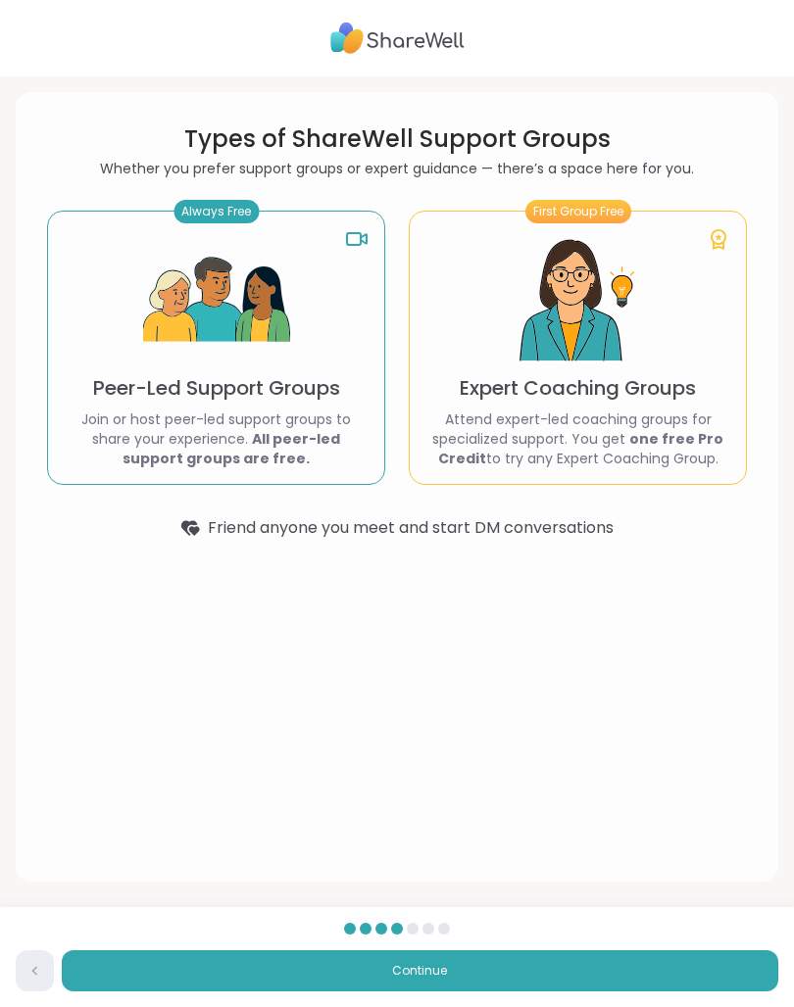
click at [493, 927] on button "Continue" at bounding box center [420, 971] width 716 height 41
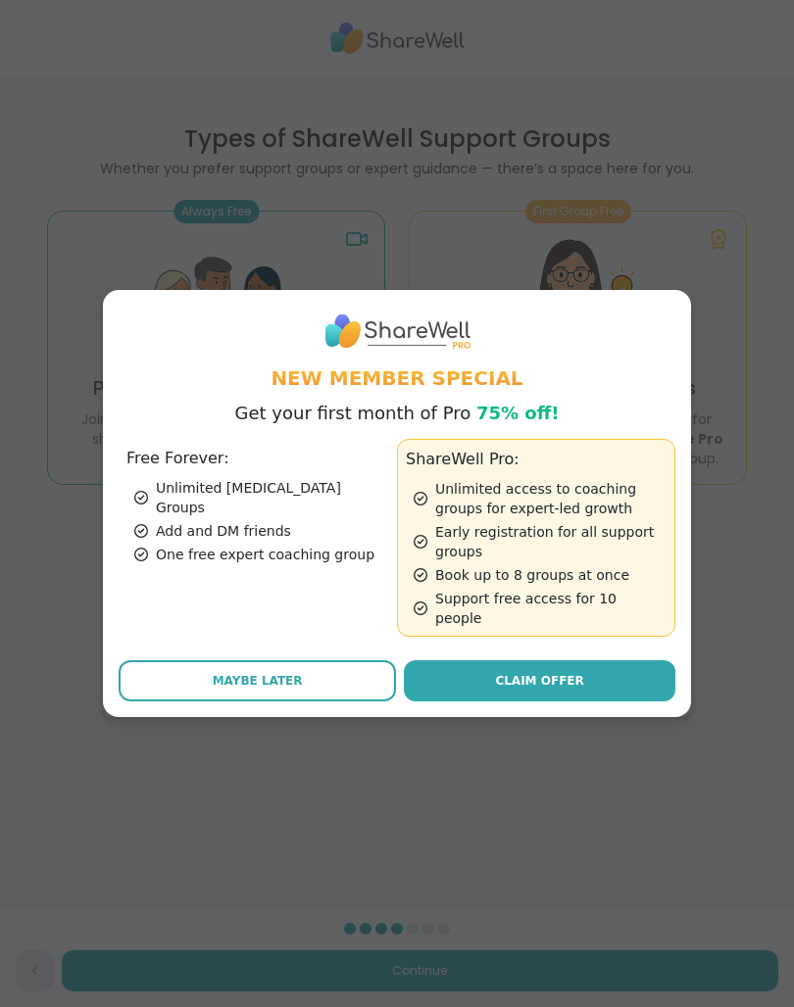
click at [153, 485] on div "Free Forever: Unlimited [MEDICAL_DATA] Groups Add and DM friends One free exper…" at bounding box center [258, 538] width 278 height 198
click at [353, 667] on button "Maybe Later" at bounding box center [257, 681] width 277 height 41
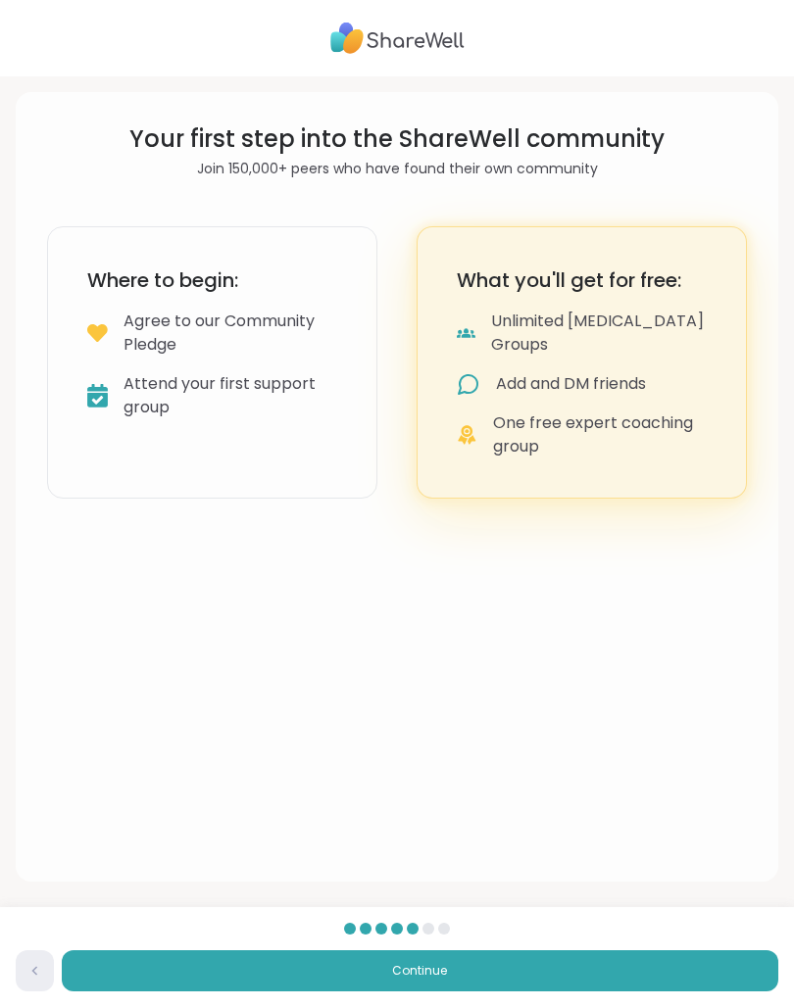
click at [191, 478] on div "Where to begin: Agree to our Community Pledge Attend your first support group" at bounding box center [212, 362] width 330 height 272
click at [173, 444] on div "Where to begin: Agree to our Community Pledge Attend your first support group" at bounding box center [212, 362] width 330 height 272
click at [473, 927] on button "Continue" at bounding box center [420, 971] width 716 height 41
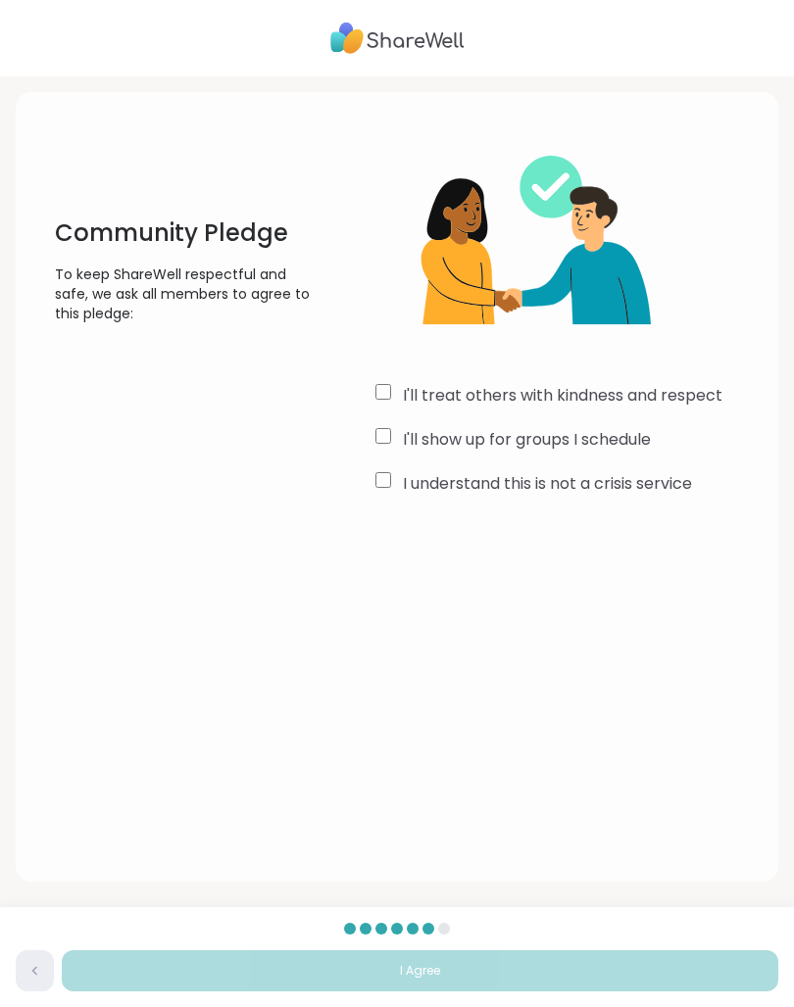
click at [398, 393] on div "I'll treat others with kindness and respect" at bounding box center [568, 396] width 387 height 24
click at [397, 393] on div "I'll treat others with kindness and respect" at bounding box center [568, 396] width 387 height 24
click at [397, 384] on div "I'll treat others with kindness and respect" at bounding box center [568, 396] width 387 height 24
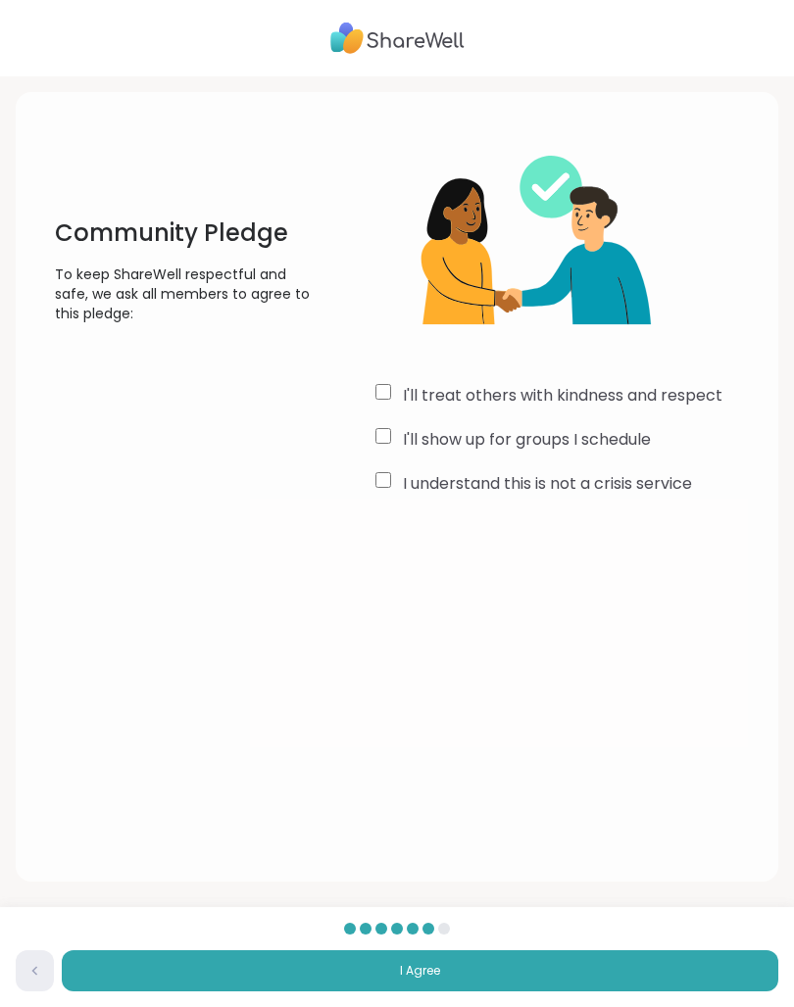
click at [474, 927] on button "I Agree" at bounding box center [420, 971] width 716 height 41
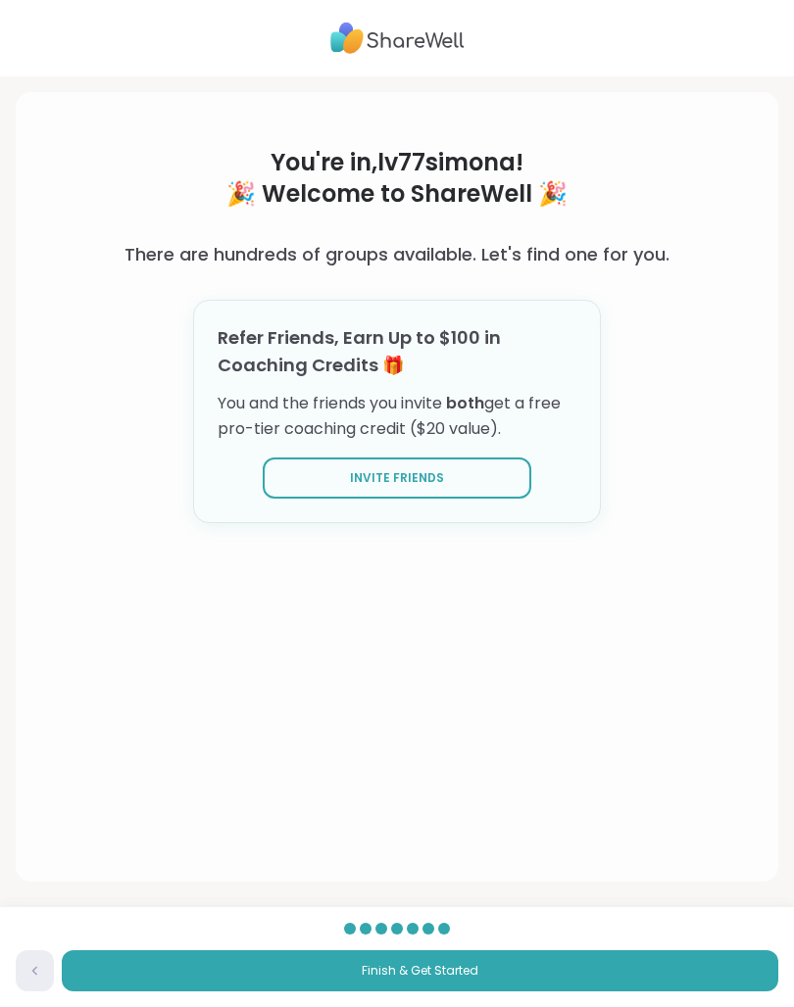
click at [490, 927] on button "Finish & Get Started" at bounding box center [420, 971] width 716 height 41
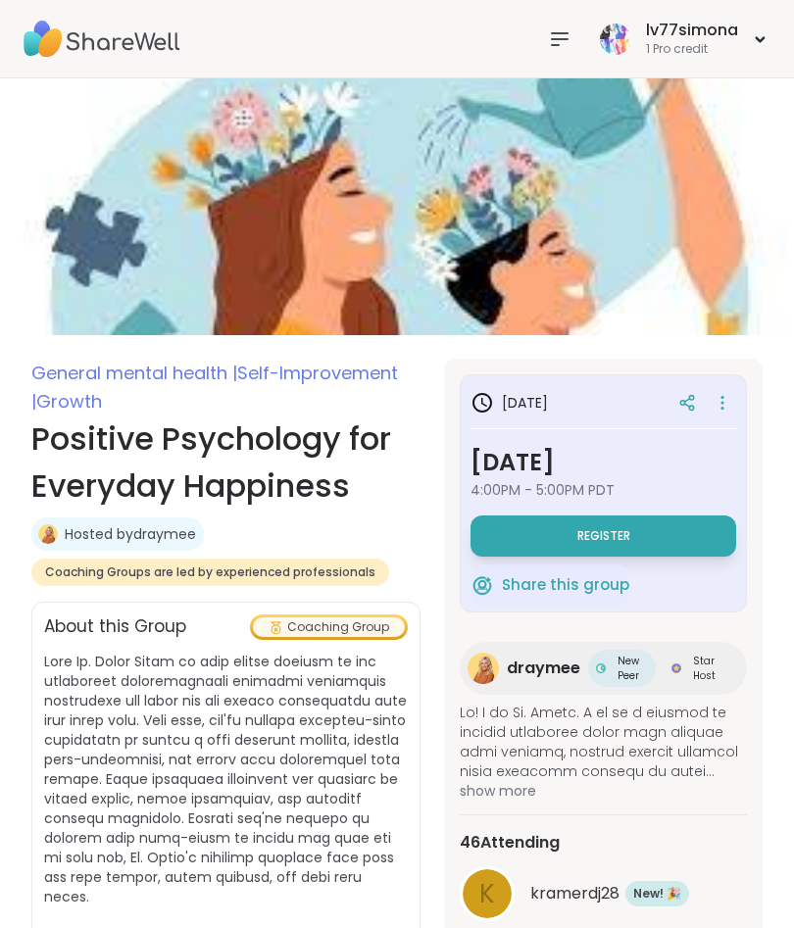
click at [754, 30] on div "lv77simona 1 Pro credit" at bounding box center [682, 39] width 175 height 46
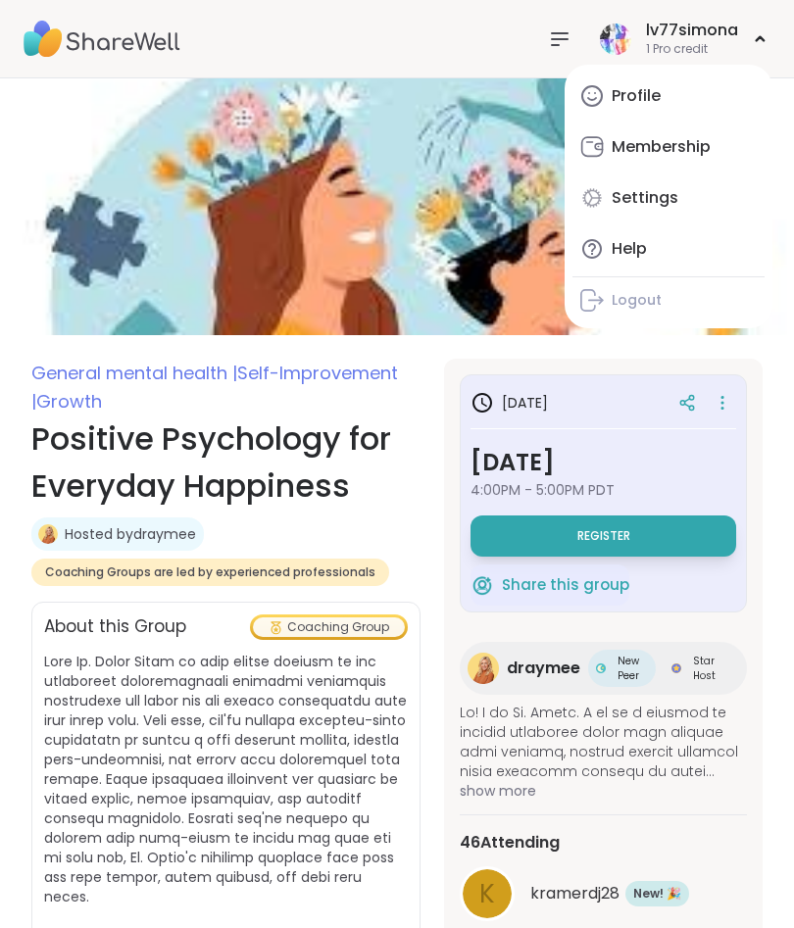
click at [662, 193] on div "Settings" at bounding box center [645, 198] width 67 height 22
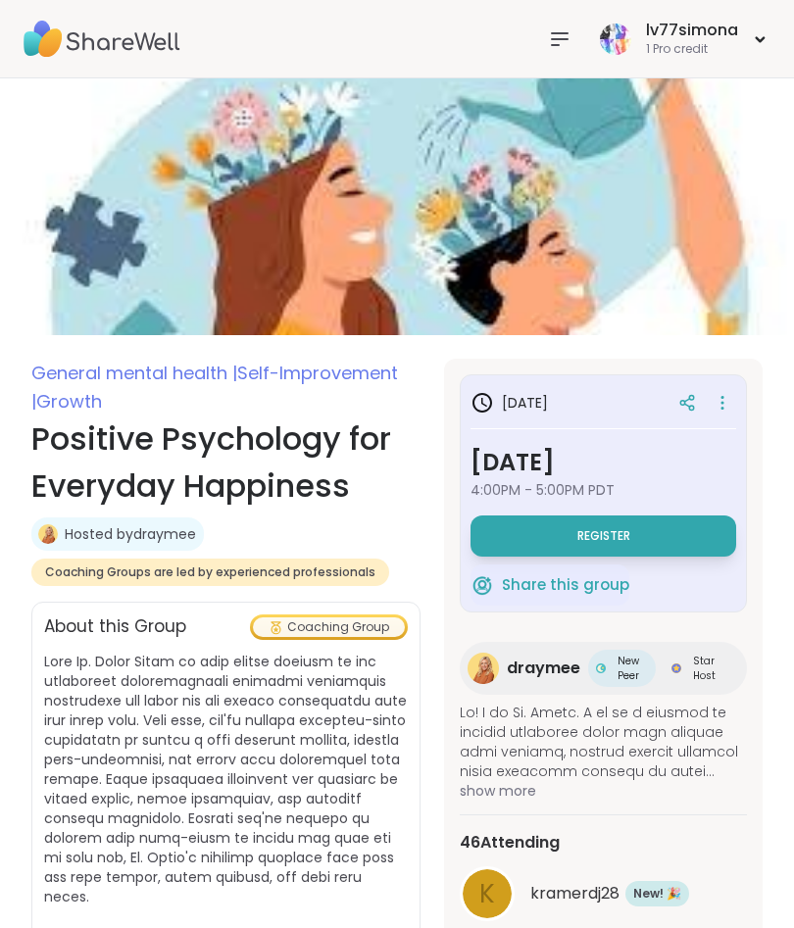
select select "**"
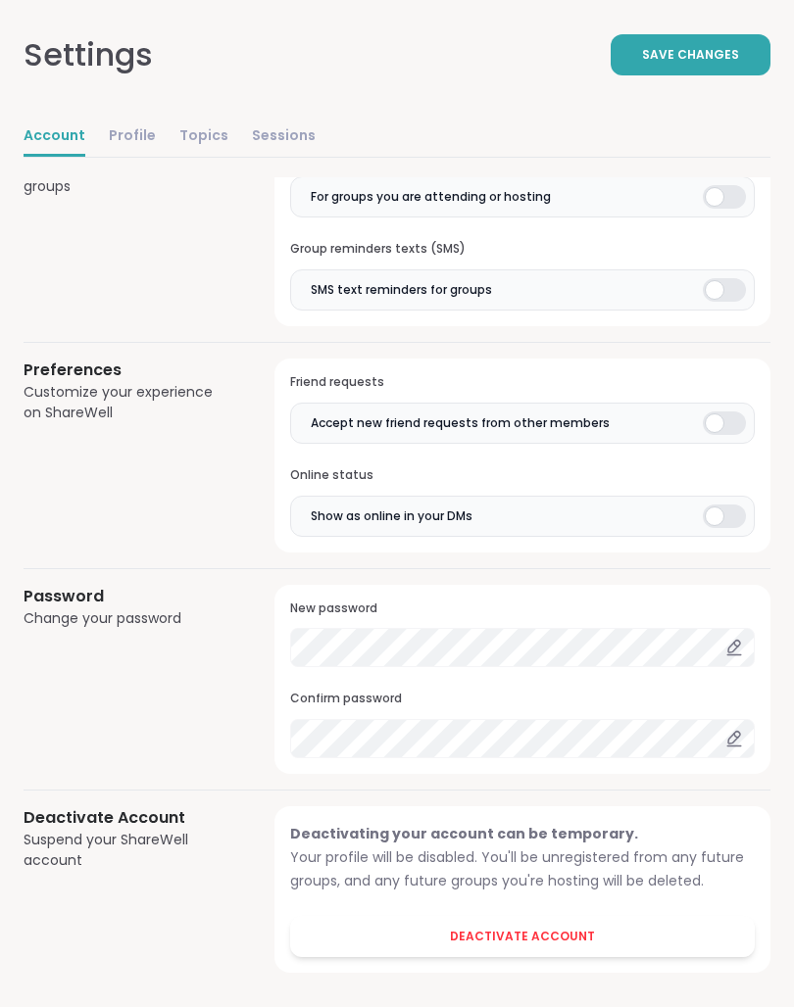
scroll to position [1450, 0]
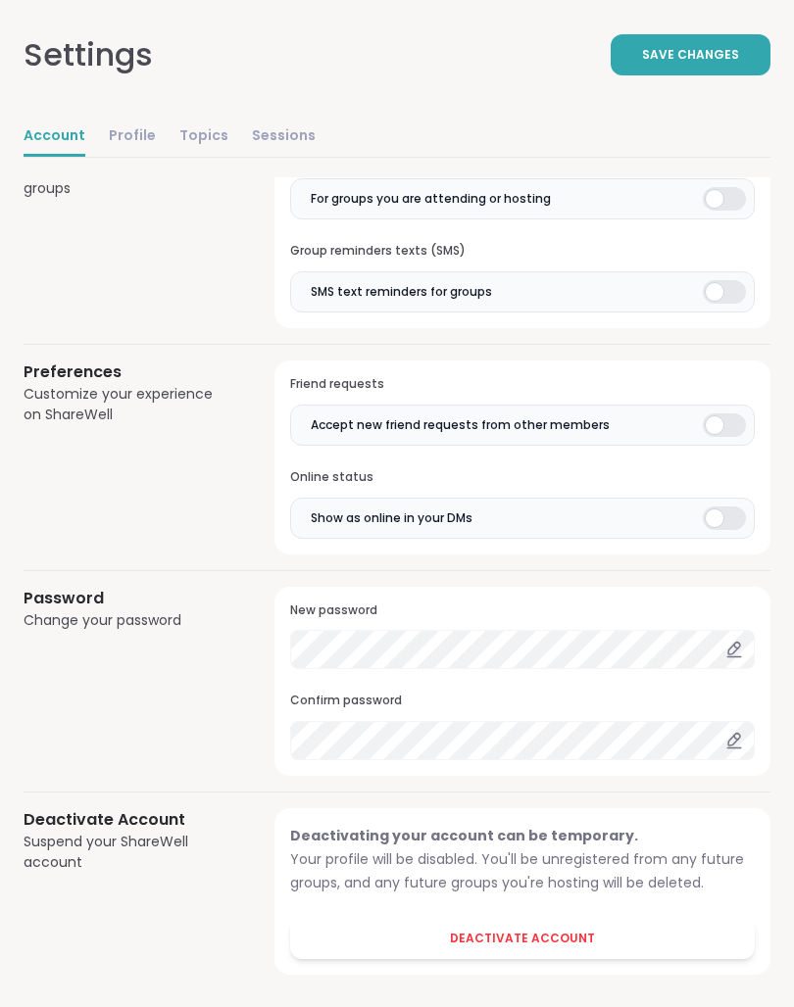
click at [512, 927] on span "Deactivate Account" at bounding box center [522, 939] width 145 height 18
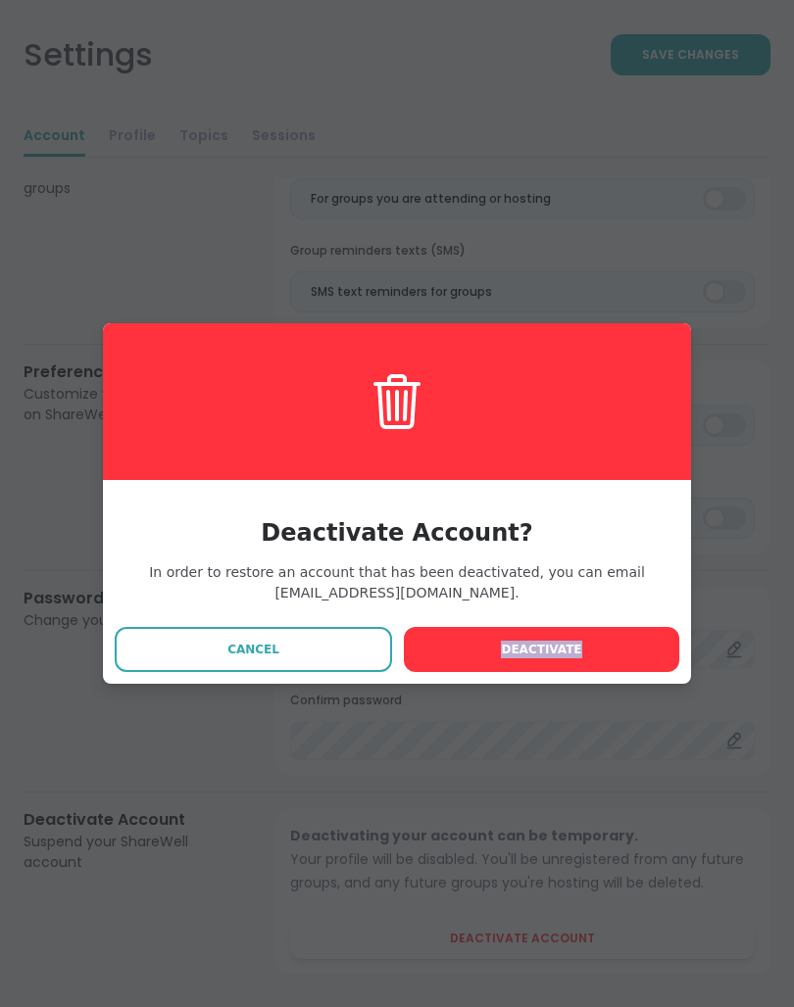
click at [501, 654] on button "Deactivate" at bounding box center [541, 649] width 275 height 45
click at [466, 660] on button "Deactivate" at bounding box center [541, 649] width 275 height 45
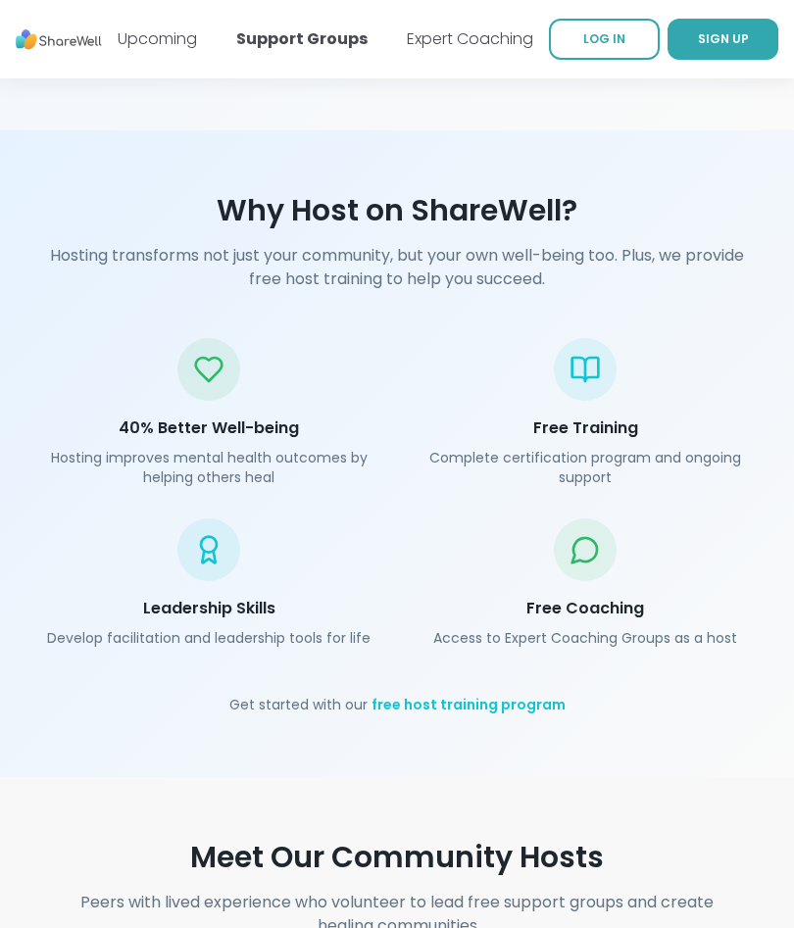
scroll to position [3437, 0]
